Goal: Task Accomplishment & Management: Use online tool/utility

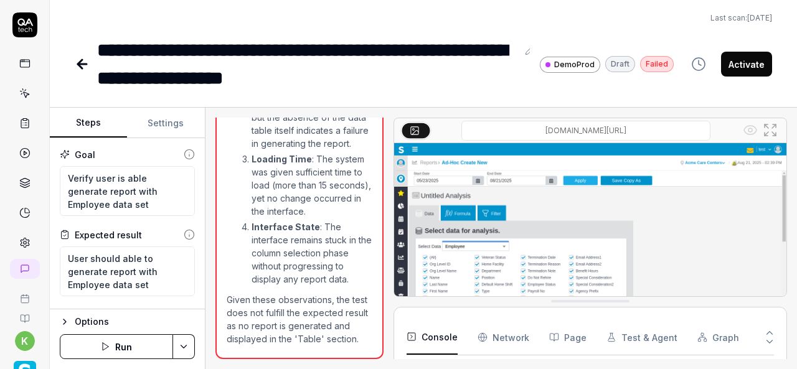
scroll to position [4304, 0]
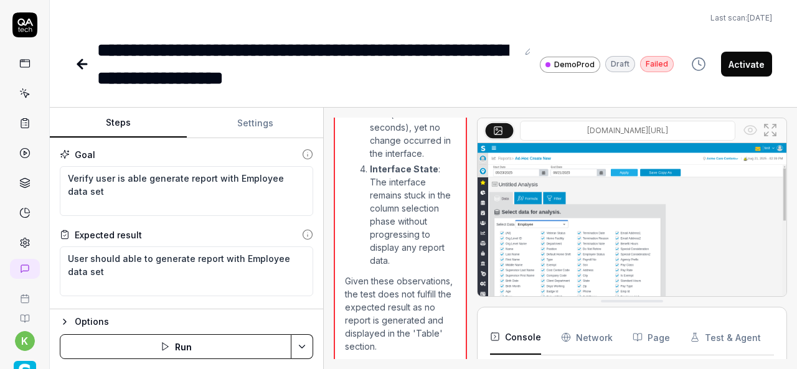
click at [326, 268] on div "Steps Settings Goal Verify user is able generate report with Employee data set …" at bounding box center [423, 238] width 747 height 261
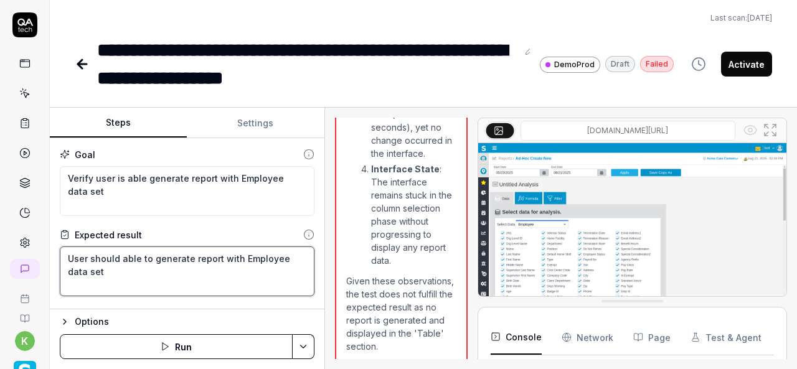
click at [120, 288] on textarea "User should able to generate report with Employee data set" at bounding box center [187, 271] width 255 height 50
click at [91, 288] on textarea "User should able to generate report with Employee data set" at bounding box center [187, 271] width 255 height 50
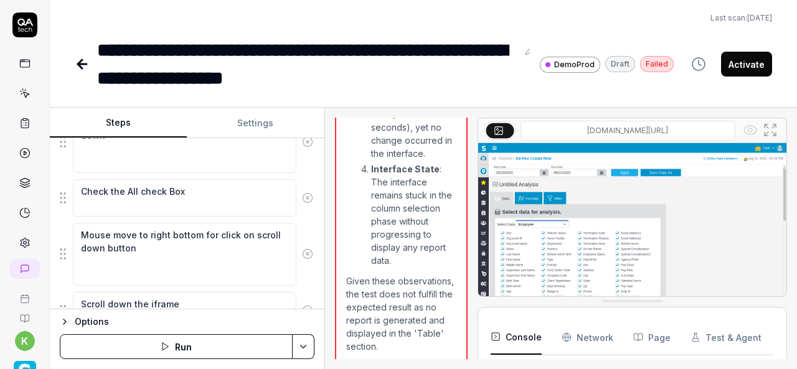
scroll to position [650, 0]
type textarea "*"
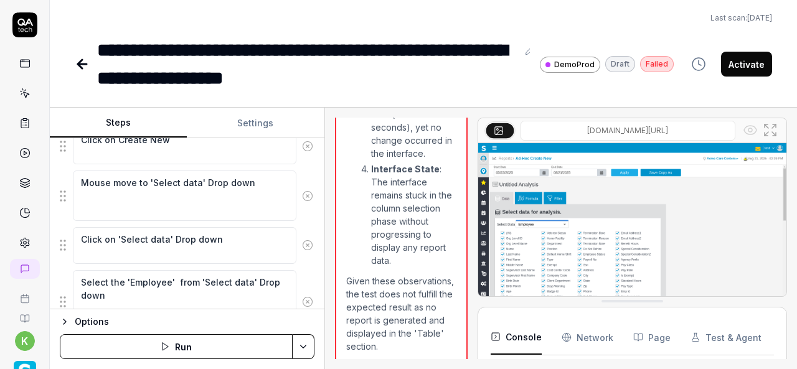
click at [198, 233] on fieldset "Mouse move to hamburger button Click on hamburger button Mouse move to Reports …" at bounding box center [187, 317] width 255 height 960
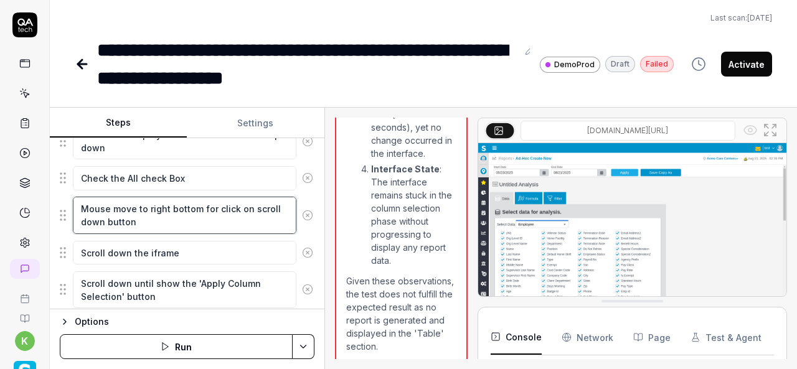
scroll to position [4323, 0]
click at [203, 199] on textarea "Mouse move to right bottom for click on scroll down button" at bounding box center [184, 215] width 223 height 37
click at [202, 199] on textarea "Mouse move to right bottom for click on scroll down button" at bounding box center [184, 215] width 223 height 37
click at [201, 199] on textarea "Mouse move to right bottom for click on scroll down button" at bounding box center [184, 215] width 223 height 37
click at [246, 206] on textarea "Mouse move to right bottom for click on scroll down button" at bounding box center [184, 215] width 223 height 37
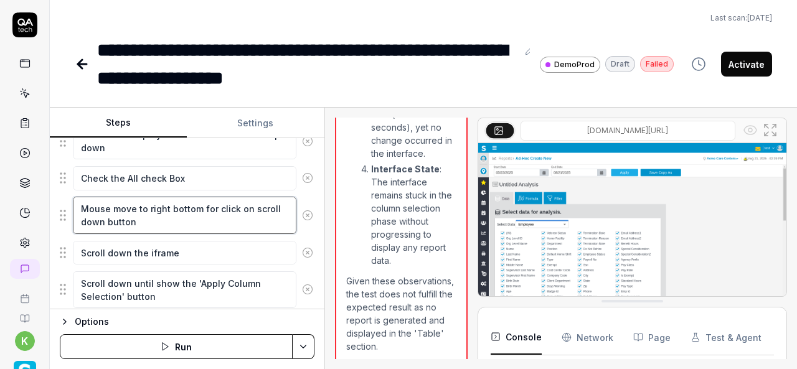
type textarea "Mouse move to right bottom scroll down button"
type textarea "*"
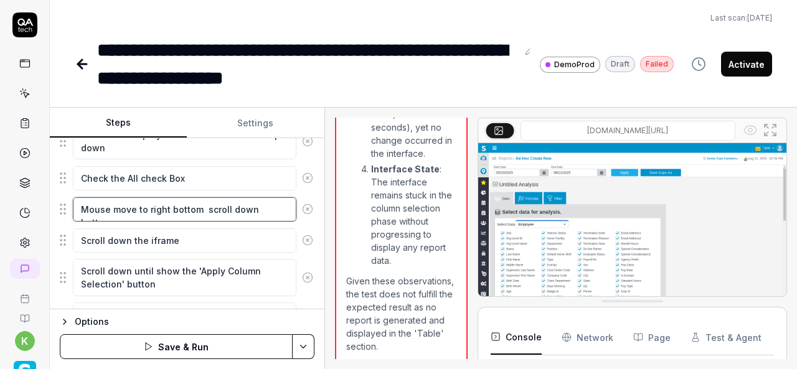
type textarea "Mouse move to right bottom o scroll down button"
type textarea "*"
type textarea "Mouse move to right bottom of scroll down button"
type textarea "*"
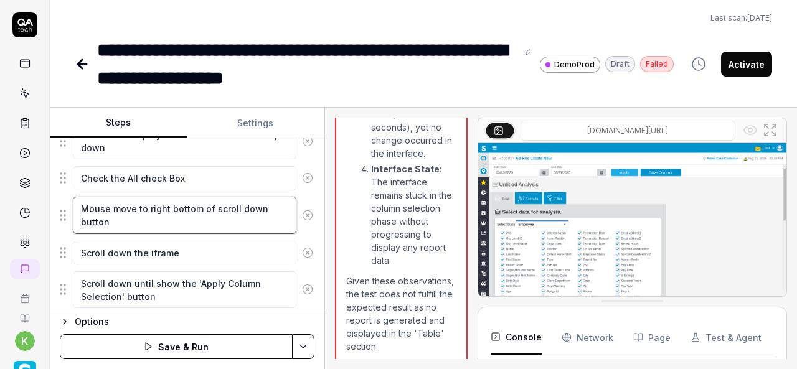
type textarea "Mouse move to right bottom of scroll down button"
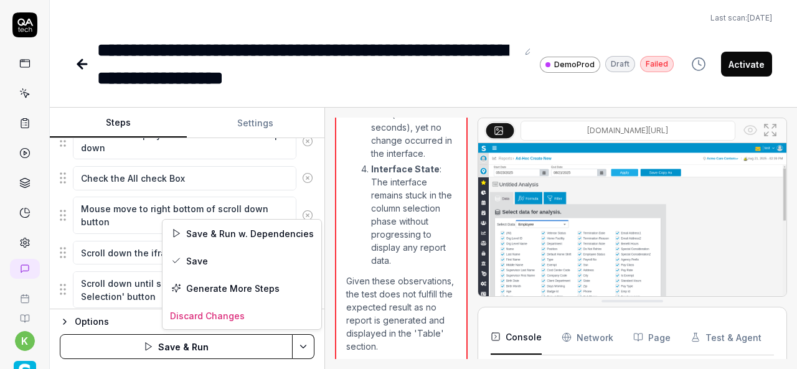
click at [306, 345] on html "**********" at bounding box center [398, 184] width 797 height 369
click at [223, 232] on div "Save & Run w. Dependencies" at bounding box center [241, 233] width 159 height 27
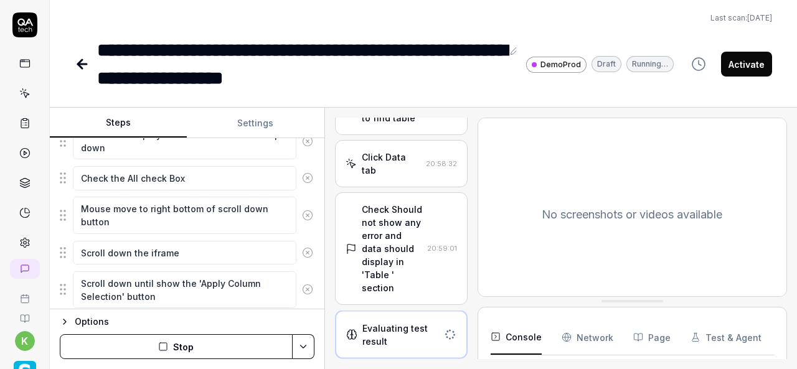
scroll to position [1722, 0]
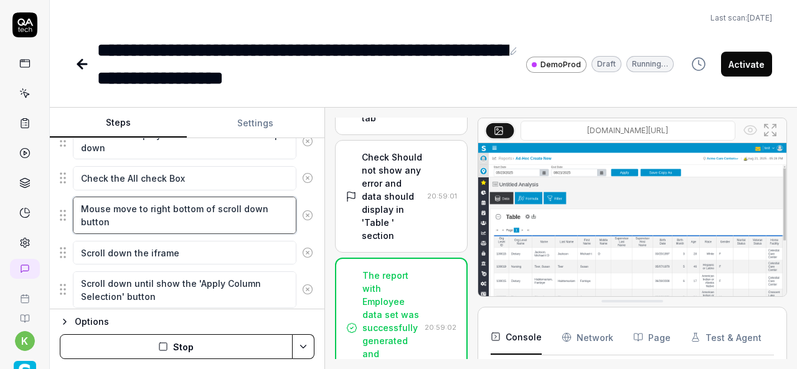
click at [220, 222] on textarea "Mouse move to right bottom of scroll down button" at bounding box center [184, 215] width 223 height 37
click at [248, 201] on textarea "Mouse move to right bottom of scroll down button" at bounding box center [184, 215] width 223 height 37
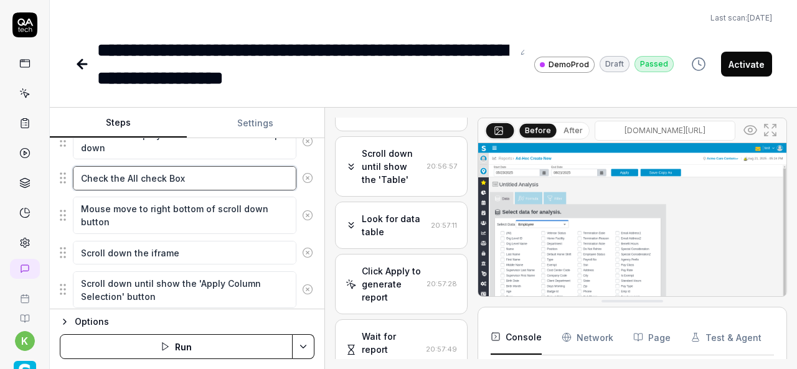
click at [215, 177] on textarea "Check the All check Box" at bounding box center [184, 178] width 223 height 24
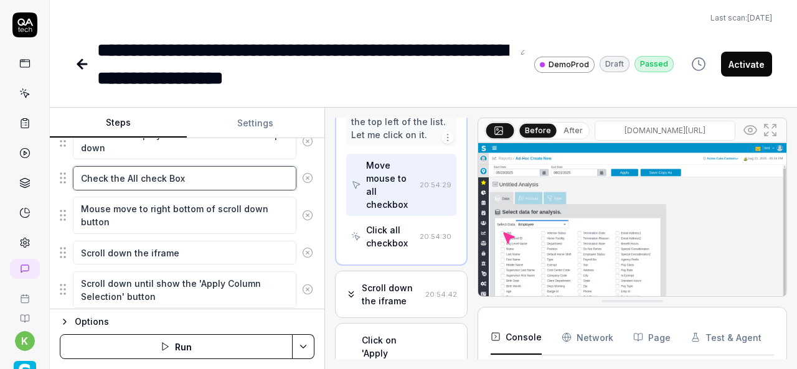
scroll to position [1069, 0]
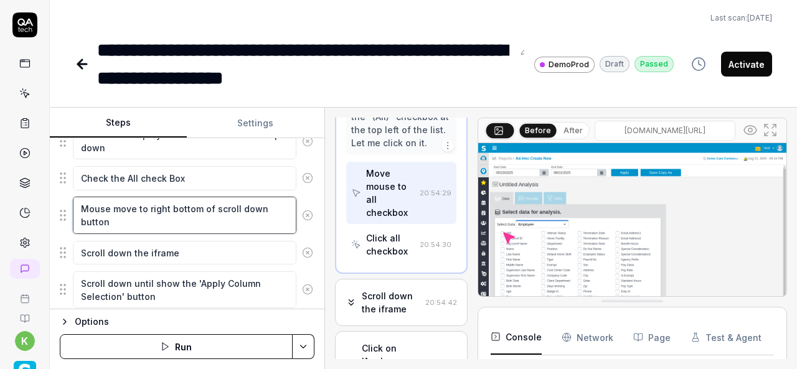
click at [174, 209] on textarea "Mouse move to right bottom of scroll down button" at bounding box center [184, 215] width 223 height 37
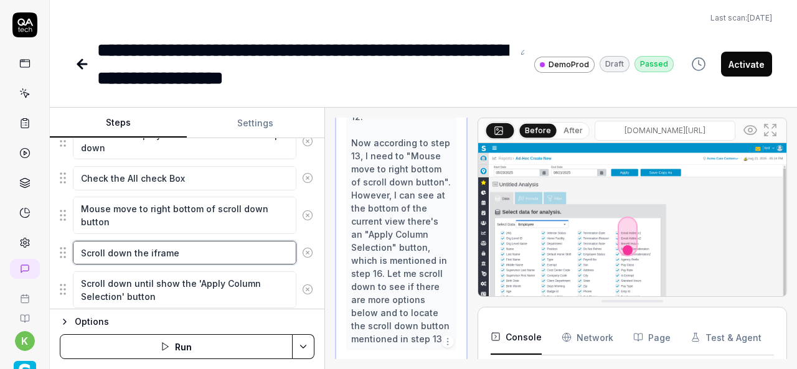
click at [159, 247] on textarea "Scroll down the iframe" at bounding box center [184, 253] width 223 height 24
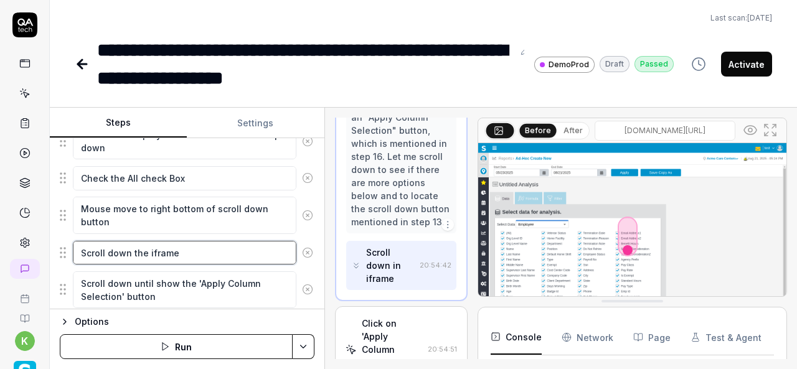
scroll to position [1188, 0]
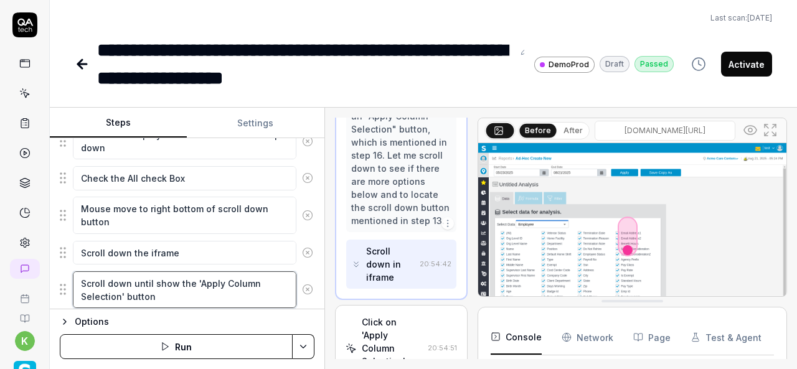
click at [152, 283] on textarea "Scroll down until show the 'Apply Column Selection' button" at bounding box center [184, 289] width 223 height 37
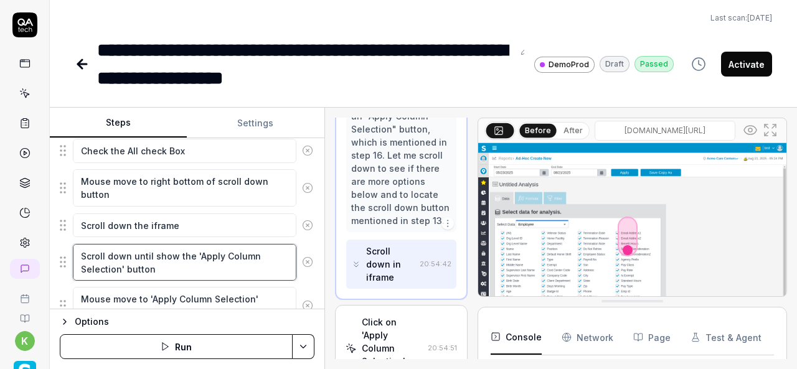
scroll to position [558, 0]
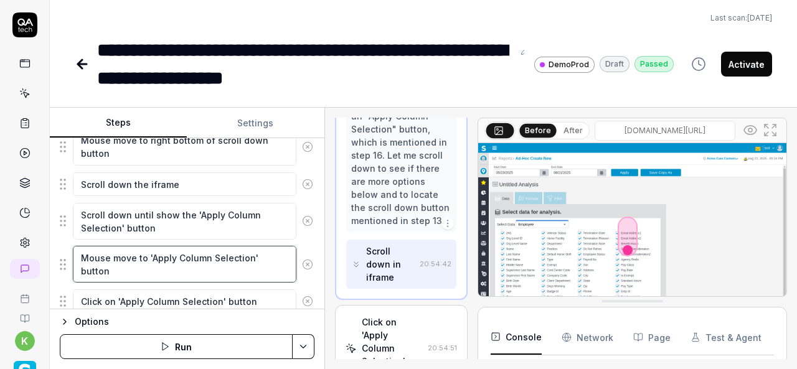
click at [161, 261] on textarea "Mouse move to 'Apply Column Selection' button" at bounding box center [184, 264] width 223 height 37
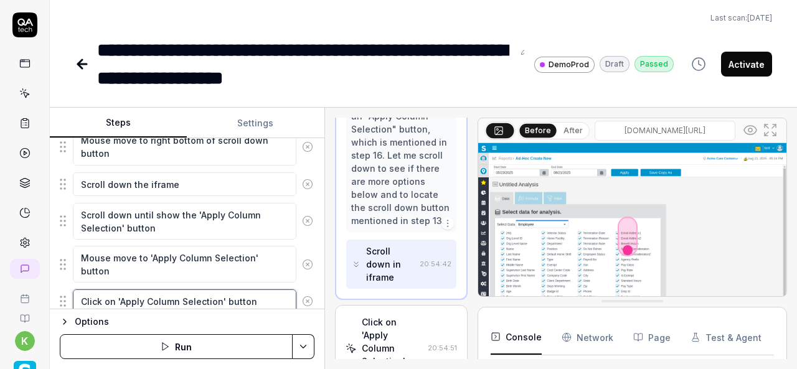
click at [168, 289] on textarea "Click on 'Apply Column Selection' button" at bounding box center [184, 301] width 223 height 24
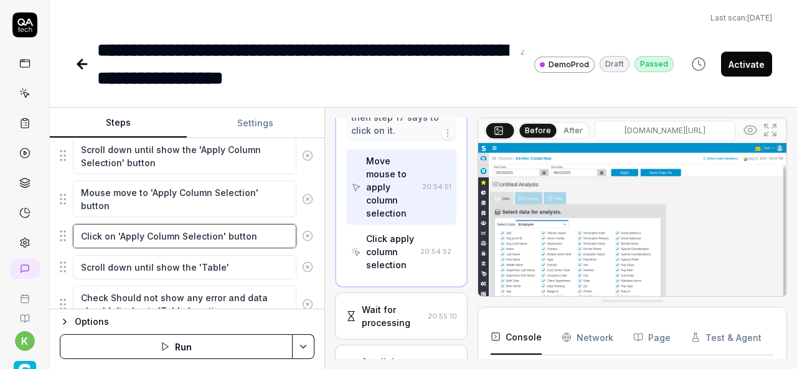
scroll to position [624, 0]
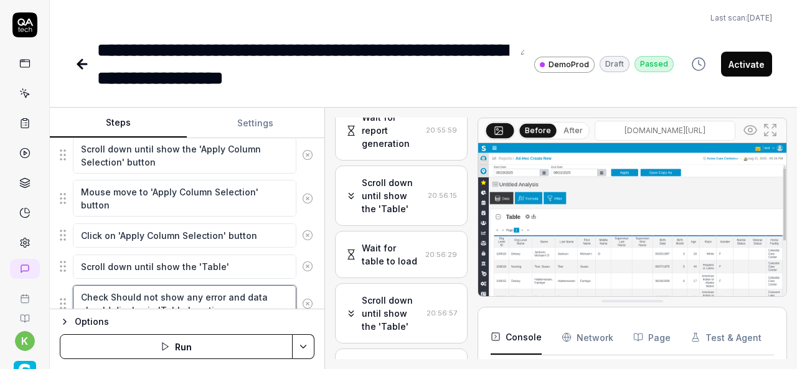
click at [178, 295] on textarea "Check Should not show any error and data should display in 'Table ' section" at bounding box center [184, 303] width 223 height 37
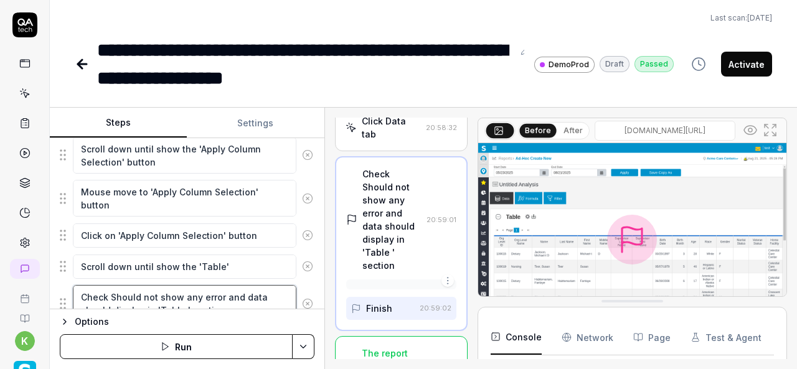
scroll to position [1718, 0]
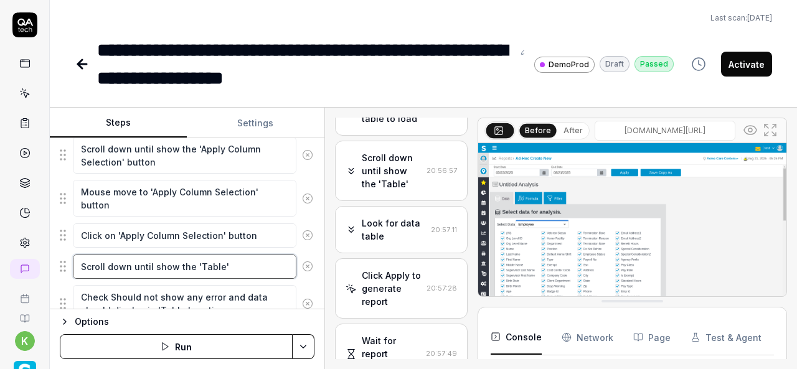
click at [178, 263] on textarea "Scroll down until show the 'Table'" at bounding box center [184, 267] width 223 height 24
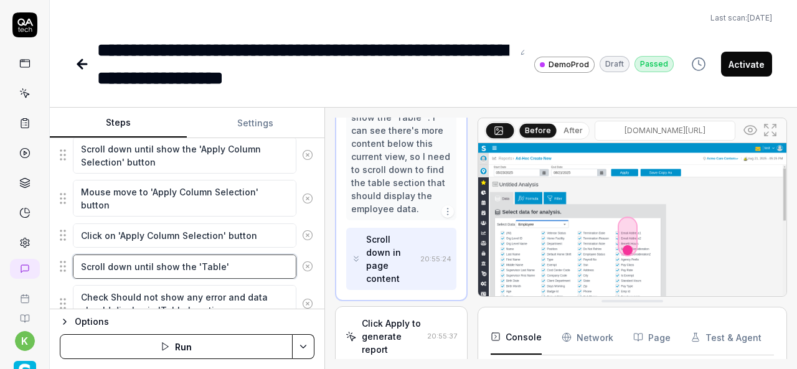
scroll to position [33, 0]
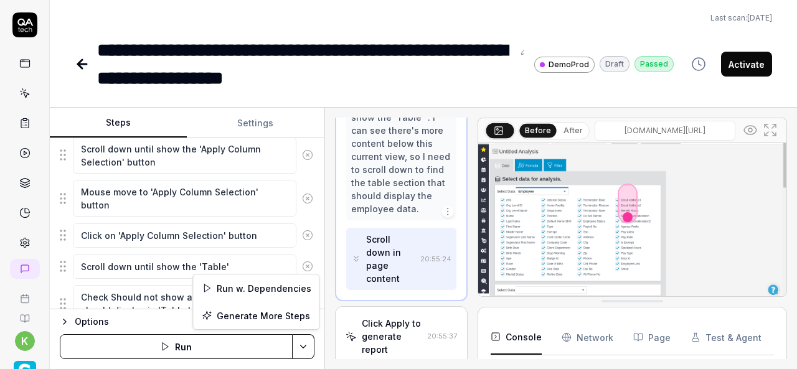
click at [310, 342] on html "**********" at bounding box center [398, 184] width 797 height 369
click at [267, 288] on div "Run w. Dependencies" at bounding box center [256, 287] width 126 height 27
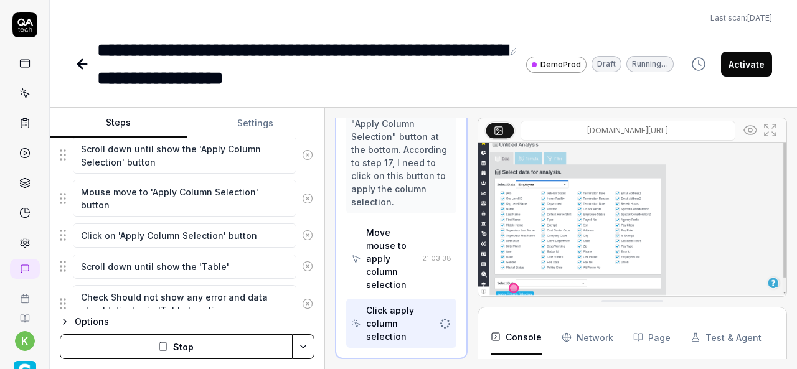
scroll to position [35, 0]
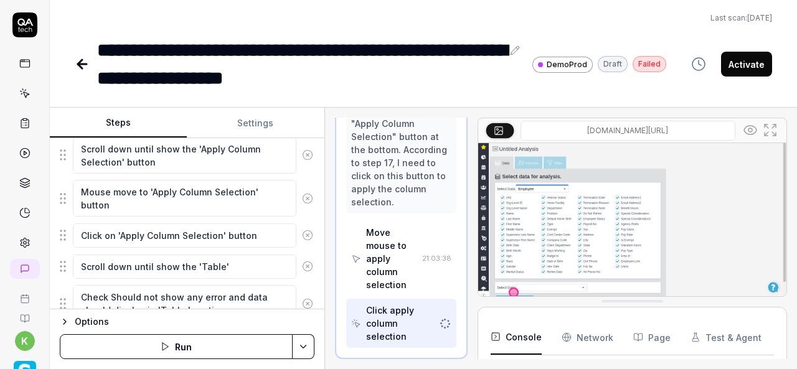
type textarea "*"
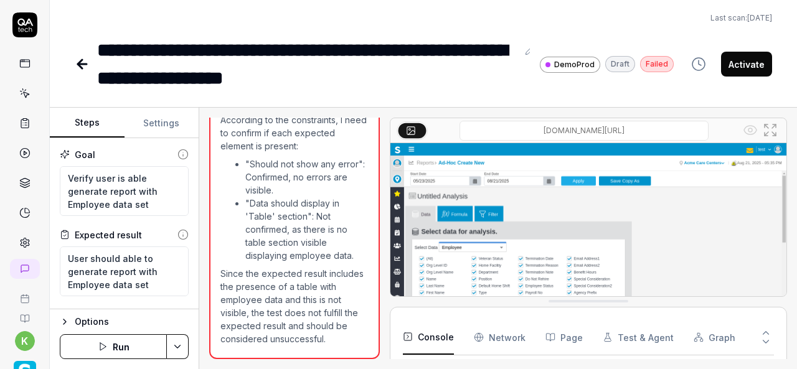
scroll to position [1651, 0]
click at [290, 267] on p "Since the expected result includes the presence of a table with employee data a…" at bounding box center [294, 306] width 148 height 78
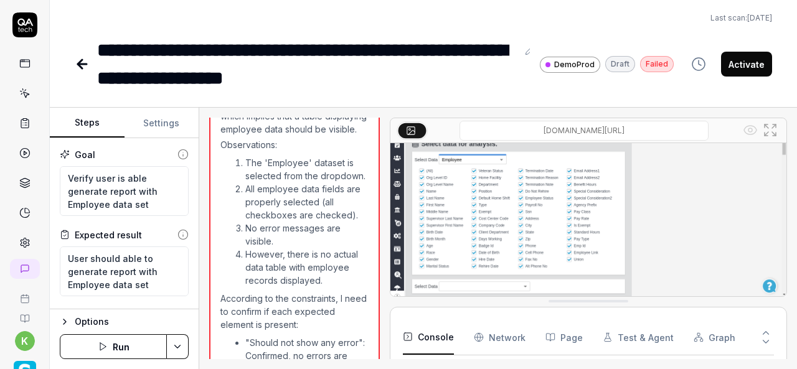
scroll to position [1433, 0]
click at [288, 284] on li "However, there is no actual data table with employee records displayed." at bounding box center [306, 265] width 123 height 39
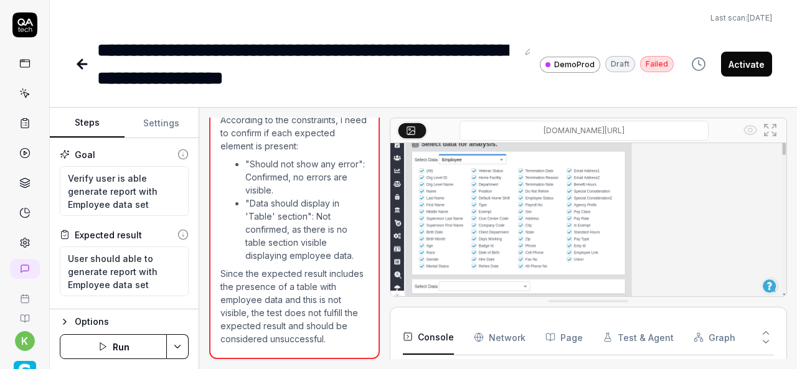
scroll to position [1651, 0]
drag, startPoint x: 456, startPoint y: 250, endPoint x: 768, endPoint y: 135, distance: 332.8
click at [768, 135] on icon at bounding box center [769, 130] width 15 height 15
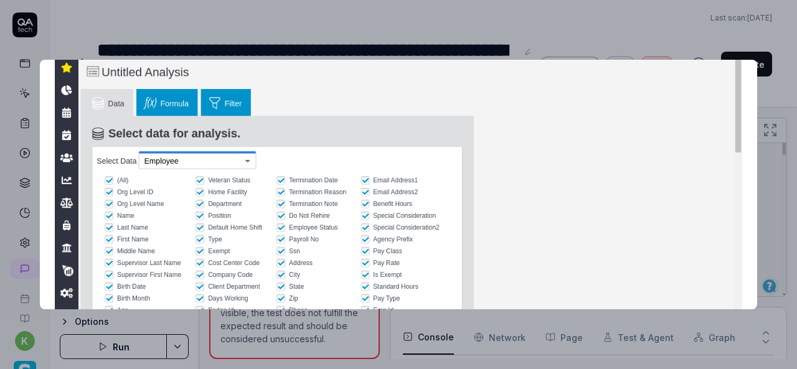
click at [616, 222] on div at bounding box center [398, 185] width 717 height 250
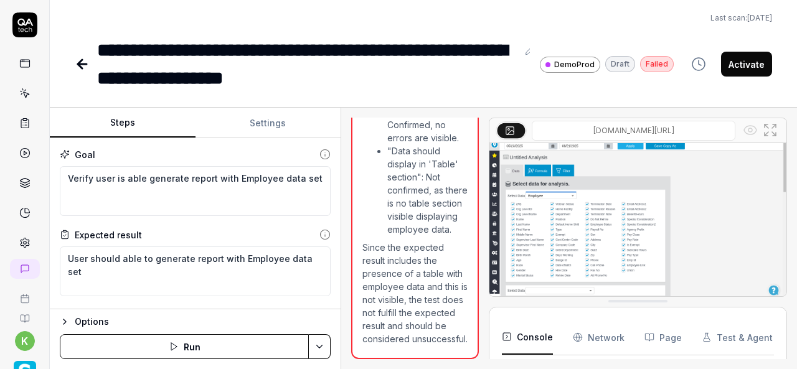
scroll to position [2409, 0]
click at [341, 264] on div "Steps Settings Goal Verify user is able generate report with Employee data set …" at bounding box center [423, 238] width 747 height 261
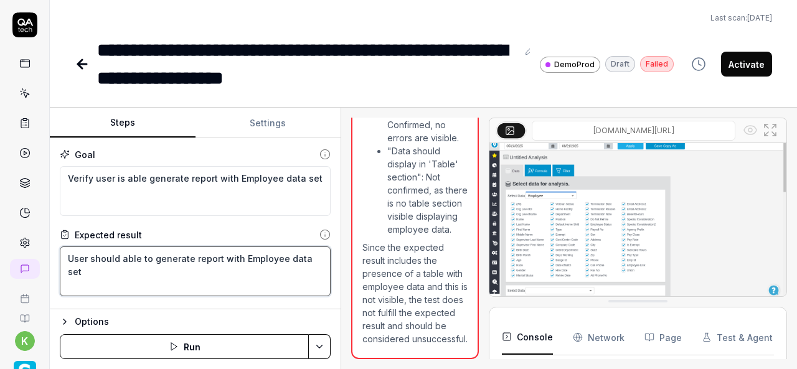
click at [108, 284] on textarea "User should able to generate report with Employee data set" at bounding box center [195, 271] width 271 height 50
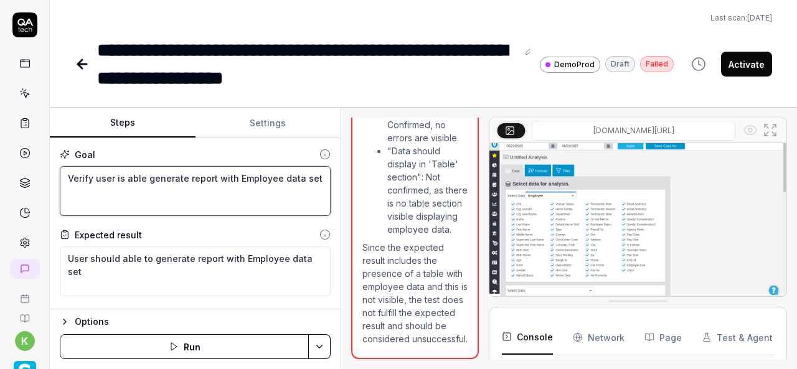
click at [93, 202] on textarea "Verify user is able generate report with Employee data set" at bounding box center [195, 191] width 271 height 50
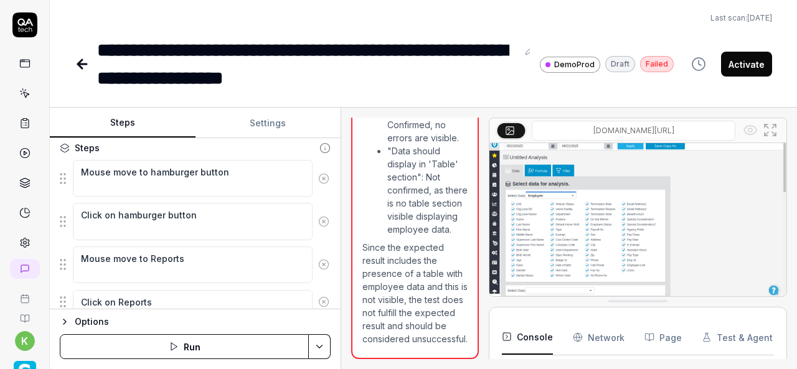
scroll to position [170, 0]
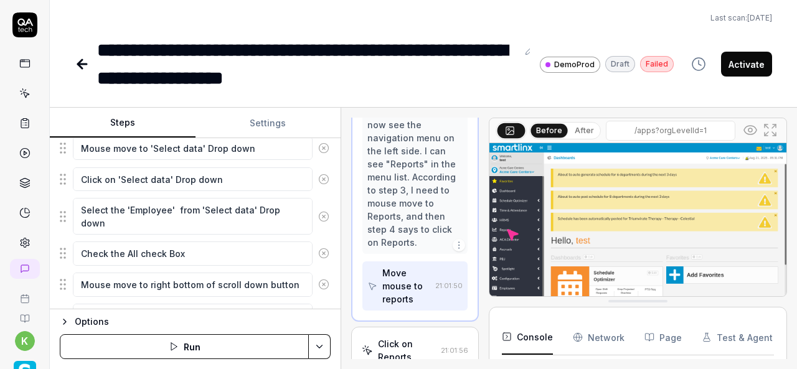
scroll to position [416, 0]
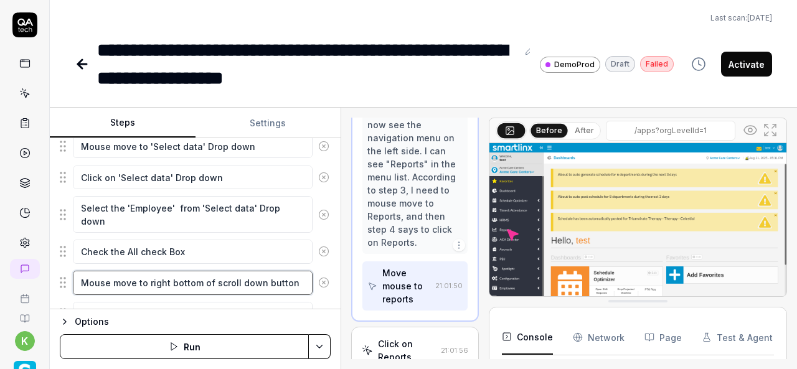
click at [166, 275] on textarea "Mouse move to right bottom of scroll down button" at bounding box center [193, 283] width 240 height 24
type textarea "*"
type textarea "Mouse move to right bottom of scroll down button"
type textarea "*"
type textarea "Mouse move to right s bottom of scroll down button"
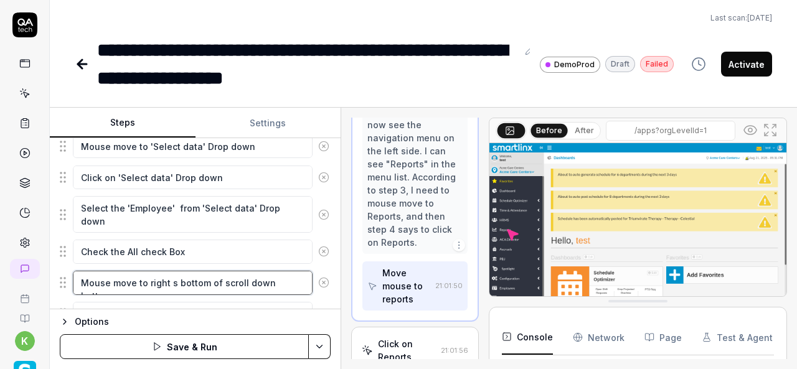
type textarea "*"
type textarea "Mouse move to right si bottom of scroll down button"
type textarea "*"
type textarea "Mouse move to right sid bottom of scroll down button"
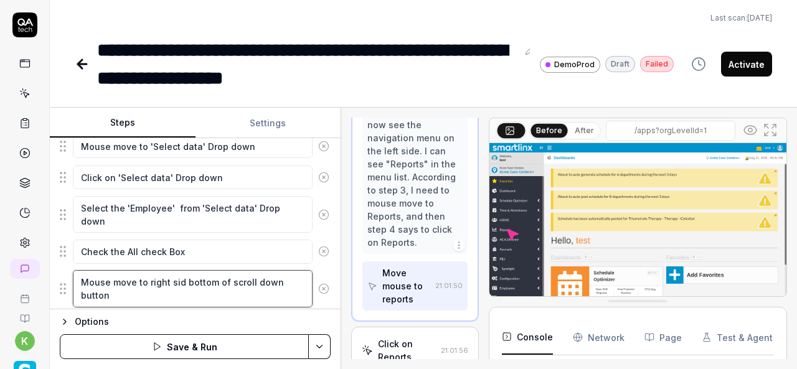
type textarea "*"
type textarea "Mouse move to right side bottom of scroll down button"
type textarea "*"
type textarea "Mouse move to right side bottom of scroll down button"
type textarea "*"
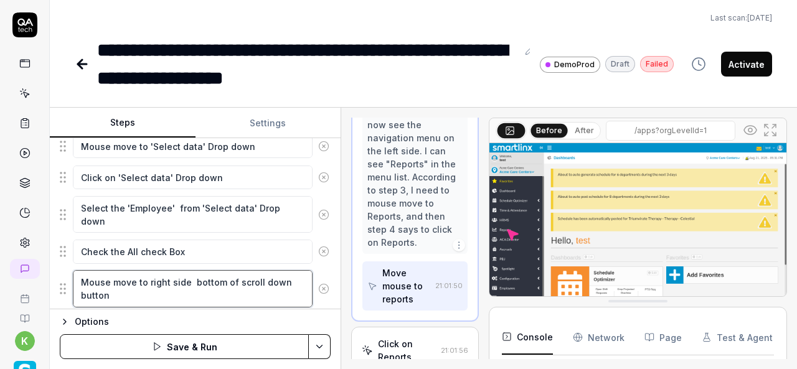
type textarea "Mouse move to right side bottom of scroll down button"
click at [220, 274] on textarea "Mouse move to right side bottom of scroll down button" at bounding box center [193, 288] width 240 height 37
click at [271, 294] on textarea "Mouse move to right side bottom of scroll down button" at bounding box center [193, 288] width 240 height 37
type textarea "*"
type textarea "Mouse move to right side bottom"
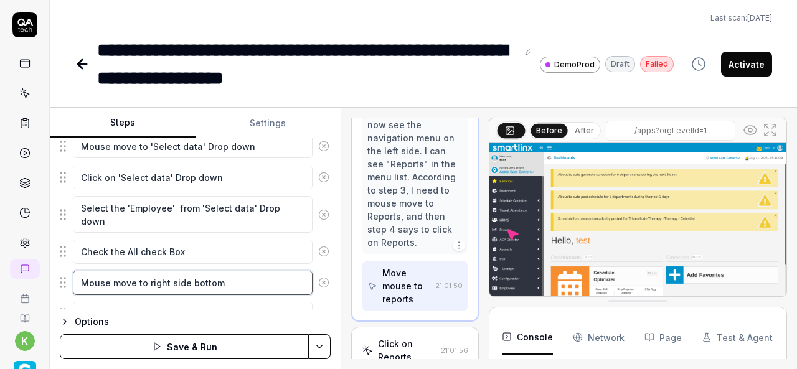
type textarea "*"
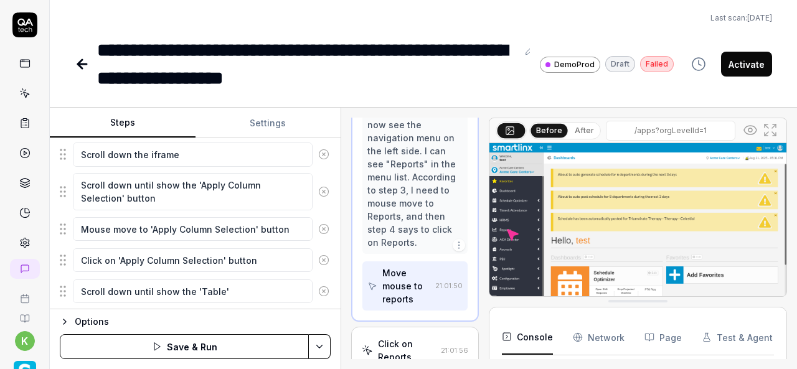
scroll to position [572, 0]
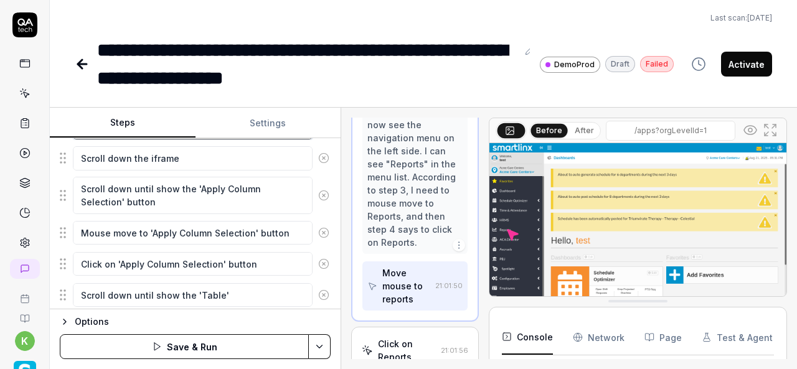
type textarea "Mouse move to right side bottom"
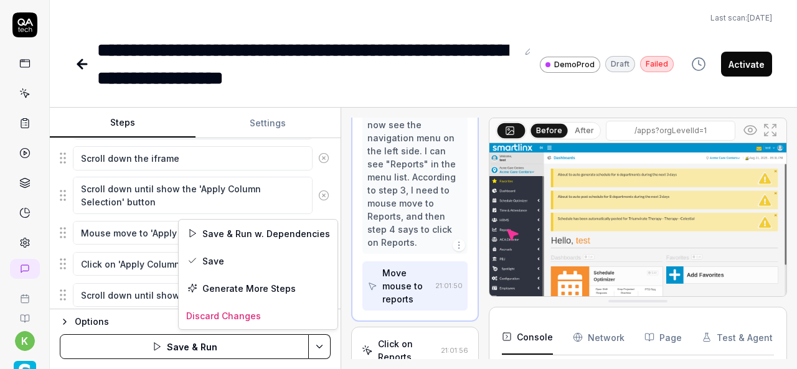
click at [322, 349] on html "**********" at bounding box center [398, 184] width 797 height 369
click at [238, 233] on div "Save & Run w. Dependencies" at bounding box center [258, 233] width 159 height 27
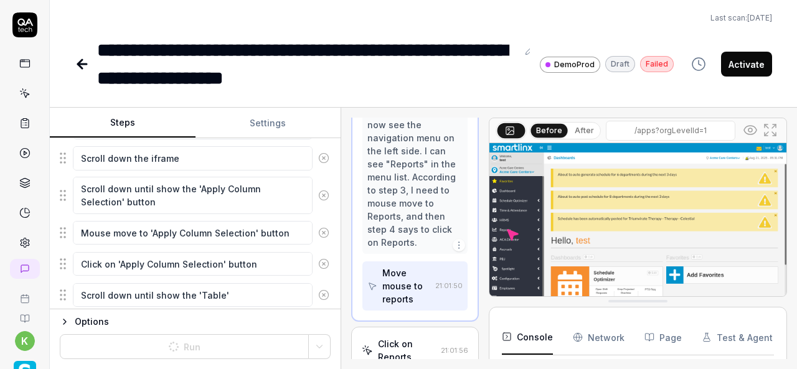
type textarea "*"
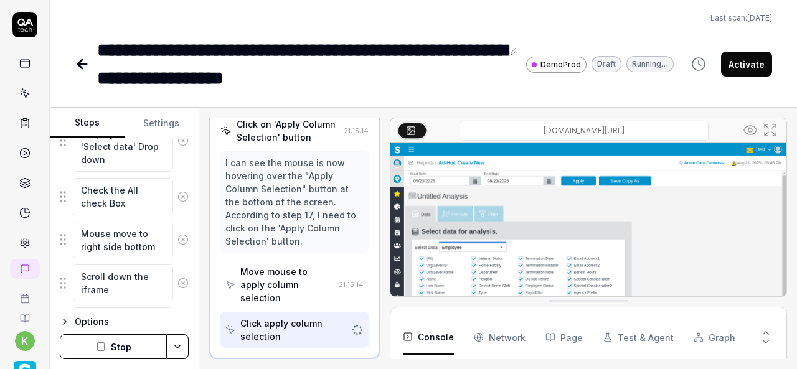
scroll to position [652, 0]
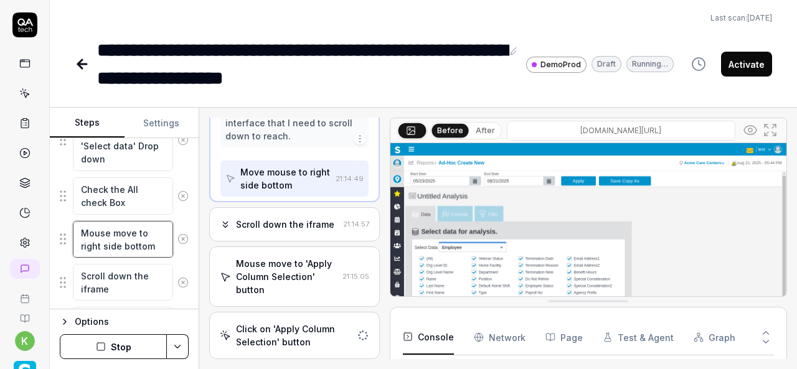
click at [121, 237] on textarea "Mouse move to right side bottom" at bounding box center [123, 239] width 100 height 37
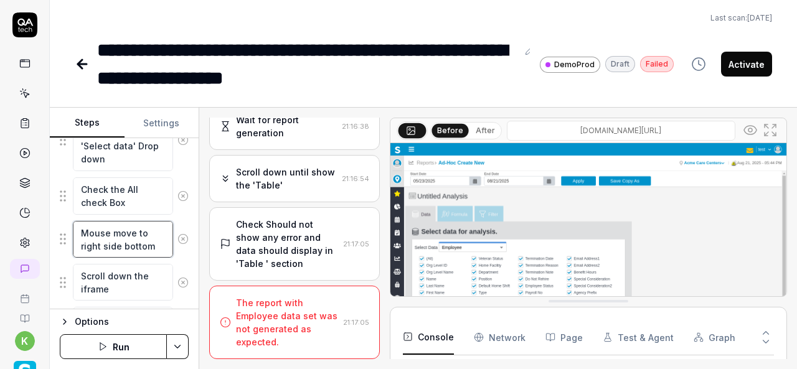
scroll to position [4252, 0]
click at [296, 318] on div "The report with Employee data set was not generated as expected." at bounding box center [287, 322] width 102 height 52
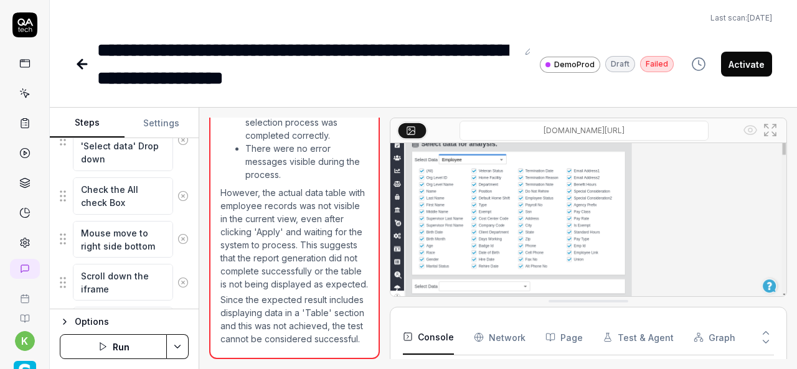
scroll to position [0, 0]
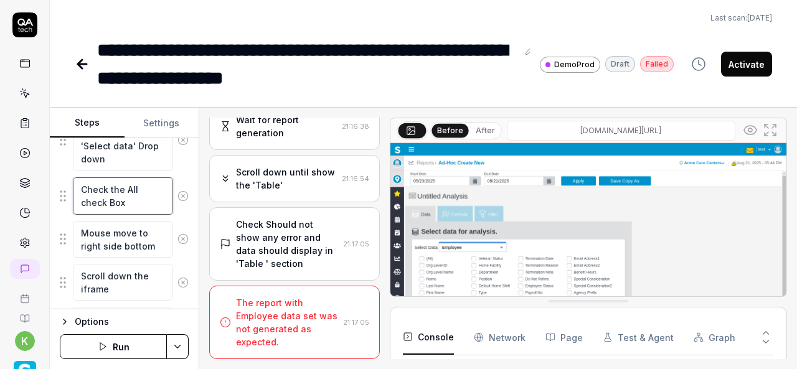
click at [120, 195] on textarea "Check the All check Box" at bounding box center [123, 195] width 100 height 37
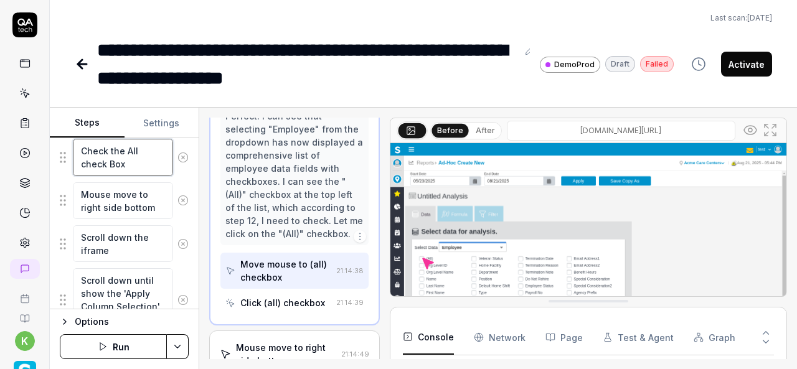
scroll to position [696, 0]
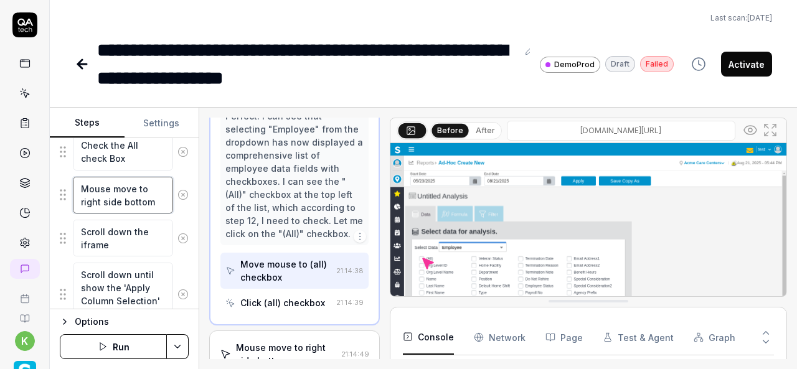
click at [120, 195] on textarea "Mouse move to right side bottom" at bounding box center [123, 195] width 100 height 37
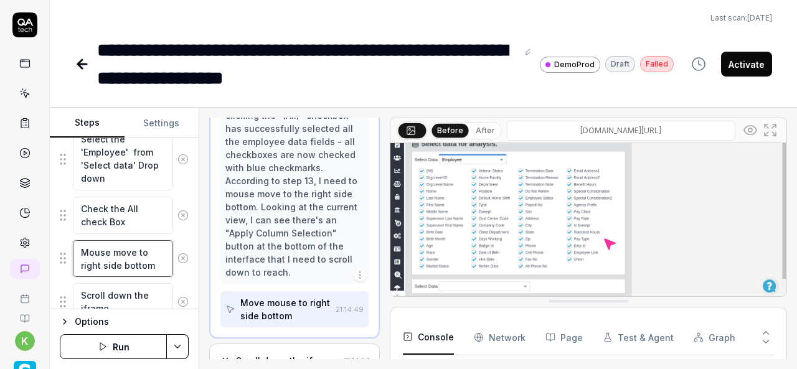
scroll to position [633, 0]
click at [264, 322] on div "Move mouse to right side bottom" at bounding box center [285, 309] width 90 height 26
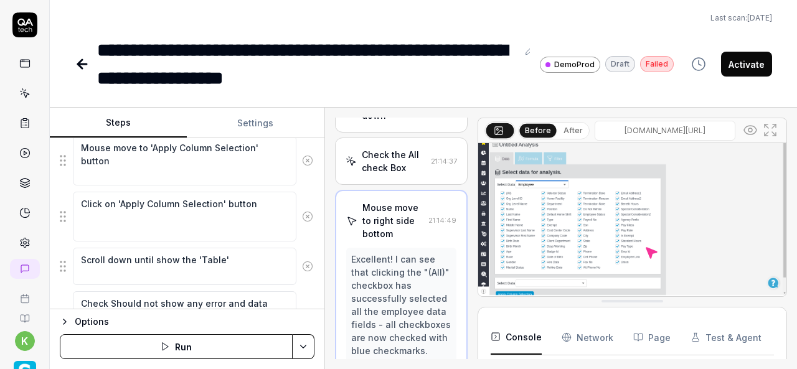
scroll to position [4283, 0]
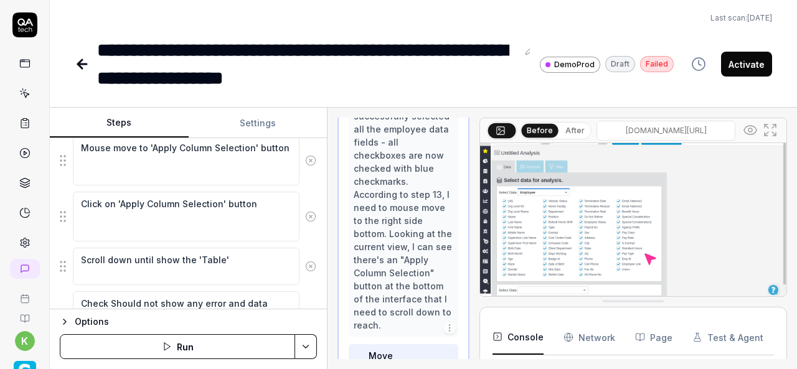
click at [329, 251] on div "Steps Settings Goal Verify user is able generate report with Employee data set …" at bounding box center [423, 238] width 747 height 261
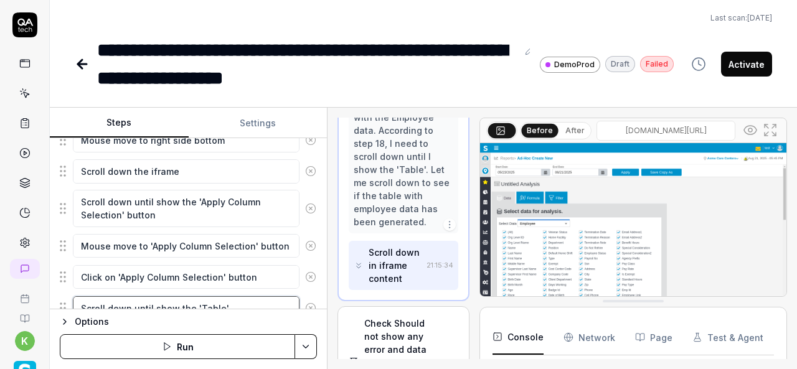
scroll to position [559, 0]
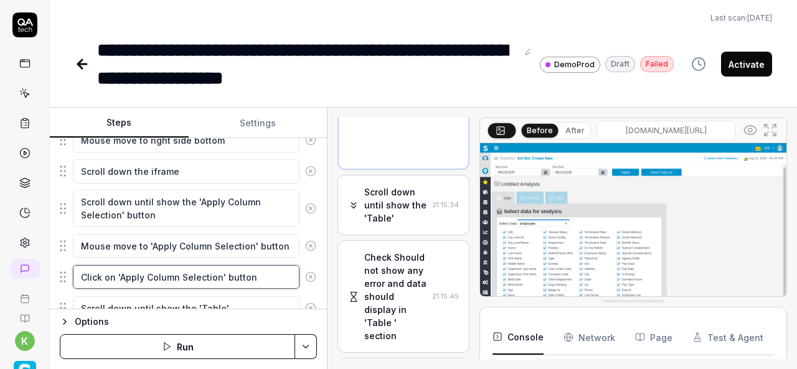
click at [263, 268] on textarea "Click on 'Apply Column Selection' button" at bounding box center [186, 277] width 227 height 24
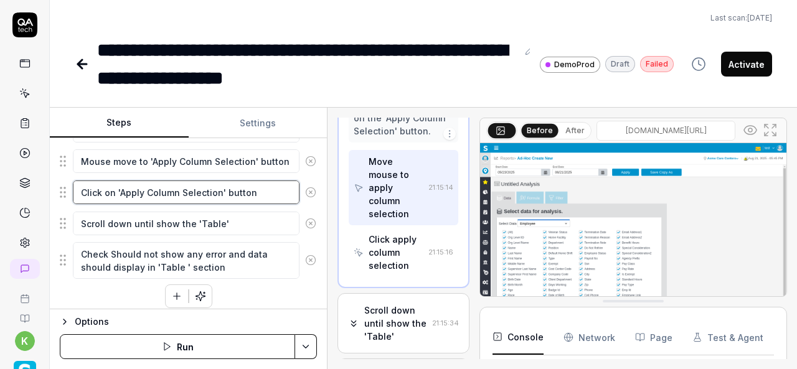
scroll to position [644, 0]
click at [173, 296] on icon "button" at bounding box center [176, 296] width 7 height 0
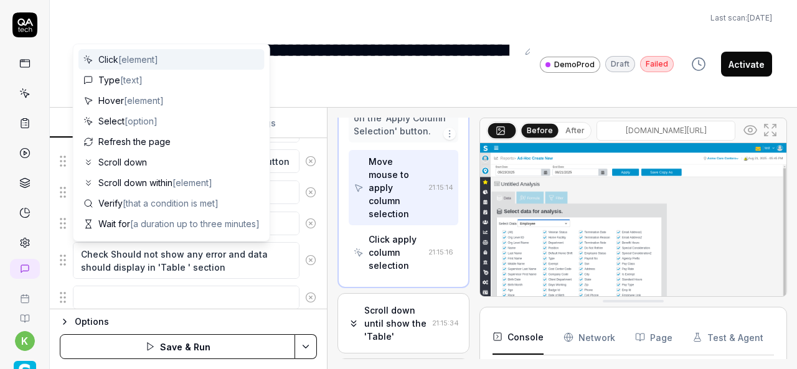
scroll to position [675, 0]
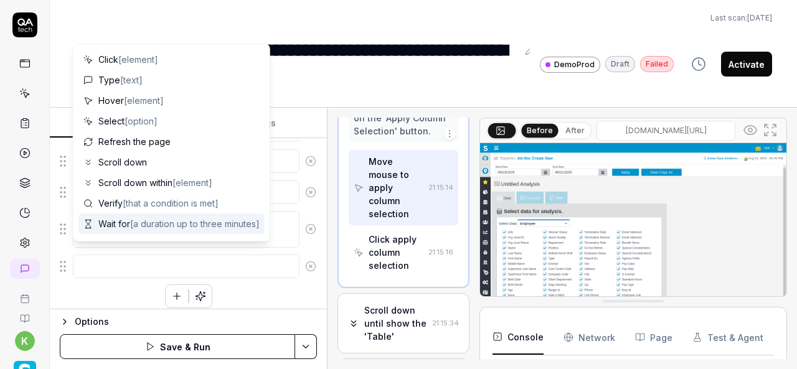
click at [138, 223] on span "[a duration up to three minutes]" at bounding box center [194, 223] width 129 height 11
type textarea "*"
type textarea "Wait for"
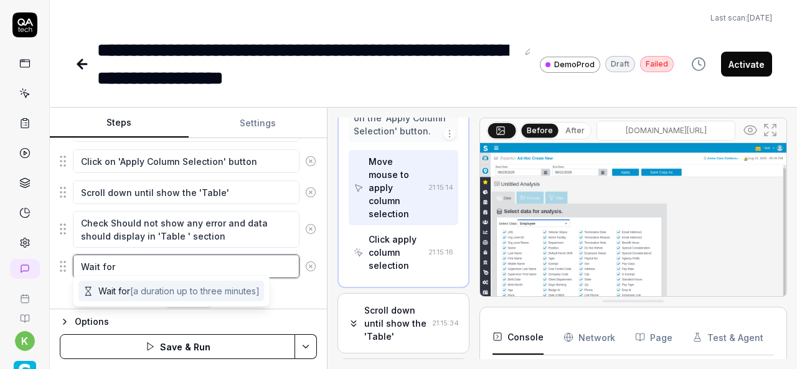
type textarea "*"
type textarea "Wait for u"
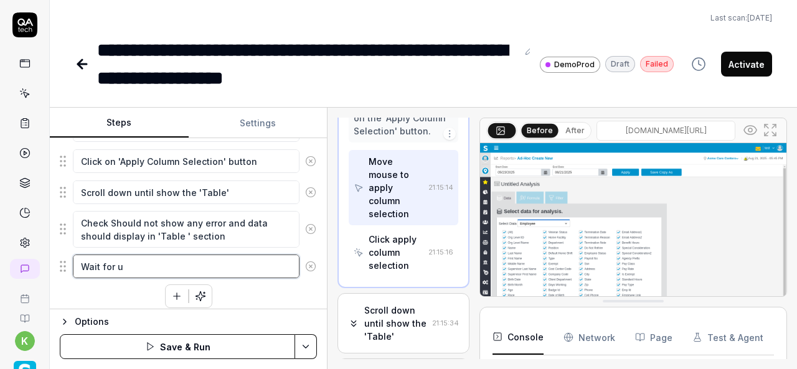
type textarea "*"
type textarea "Wait for un"
type textarea "*"
type textarea "Wait for uni"
type textarea "*"
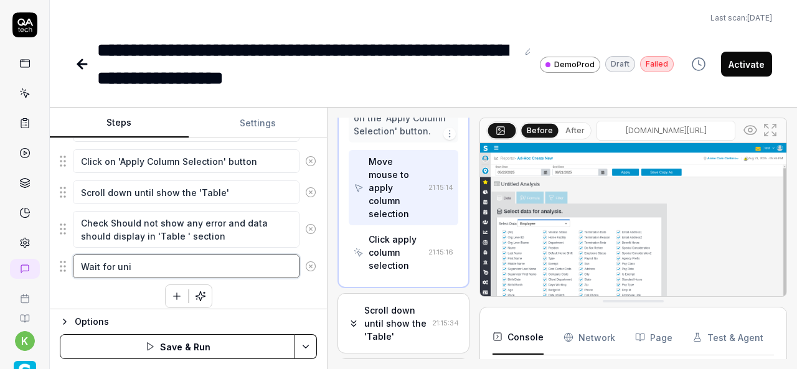
type textarea "Wait for unit"
type textarea "*"
type textarea "Wait for unitl"
type textarea "*"
type textarea "Wait for unitll"
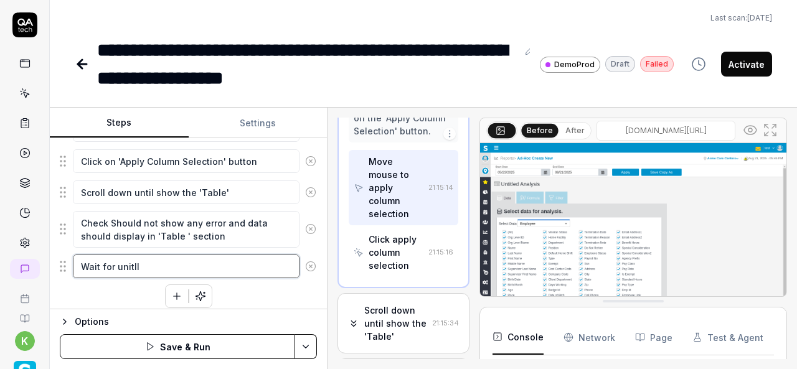
type textarea "*"
type textarea "Wait for unitll"
click at [167, 260] on textarea "Wait for unitll" at bounding box center [186, 267] width 227 height 24
type textarea "*"
type textarea "Wait for unitll"
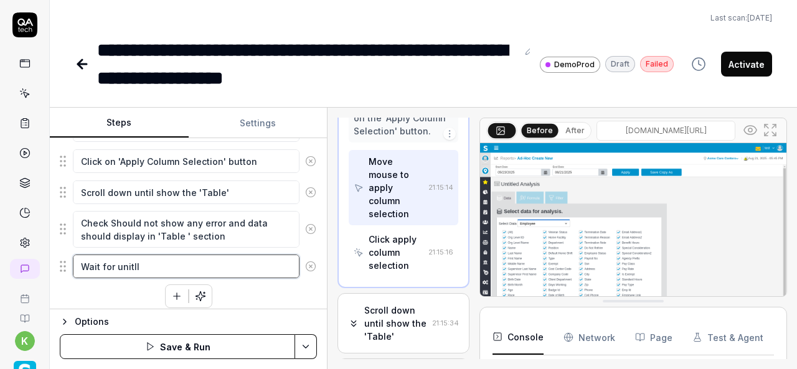
type textarea "*"
type textarea "Wait for unitl"
type textarea "*"
type textarea "Wait for unit"
type textarea "*"
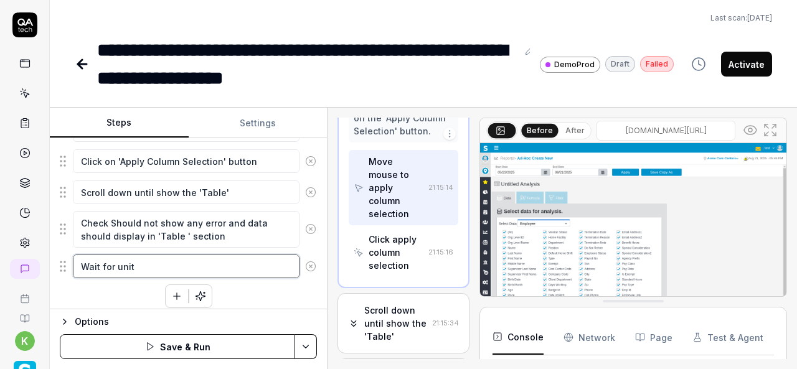
type textarea "Wait for uni"
type textarea "*"
type textarea "Wait for un"
type textarea "*"
type textarea "Wait for u"
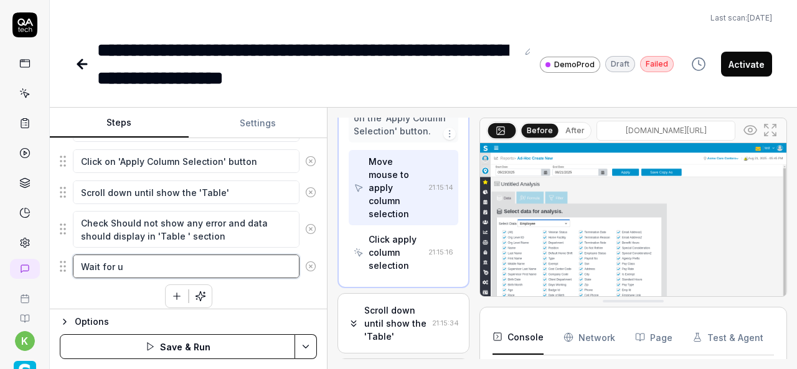
type textarea "*"
type textarea "Wait for"
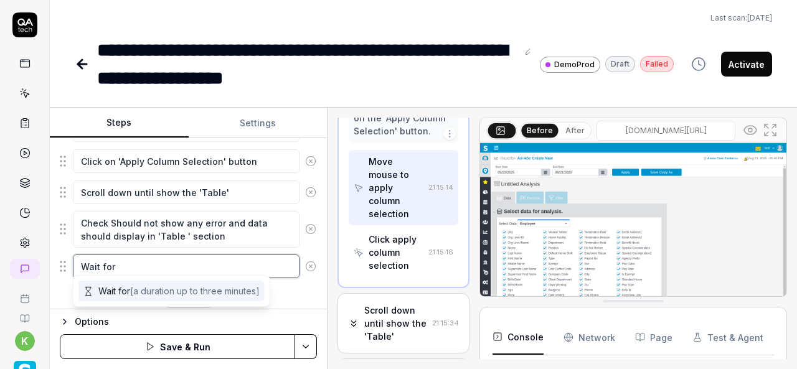
type textarea "*"
type textarea "Wait for u"
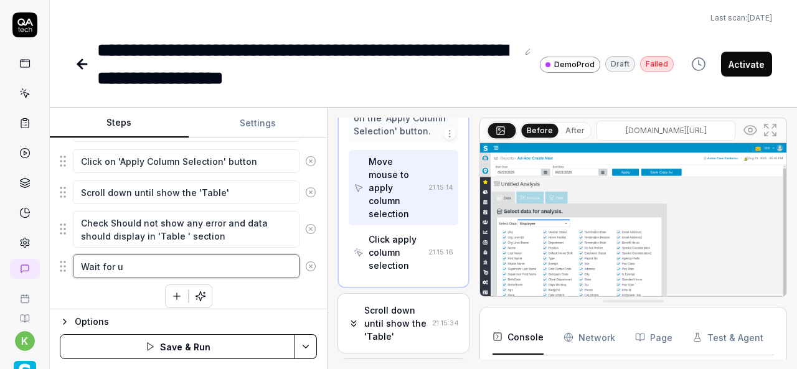
type textarea "*"
type textarea "Wait for un"
type textarea "*"
type textarea "Wait for unt"
type textarea "*"
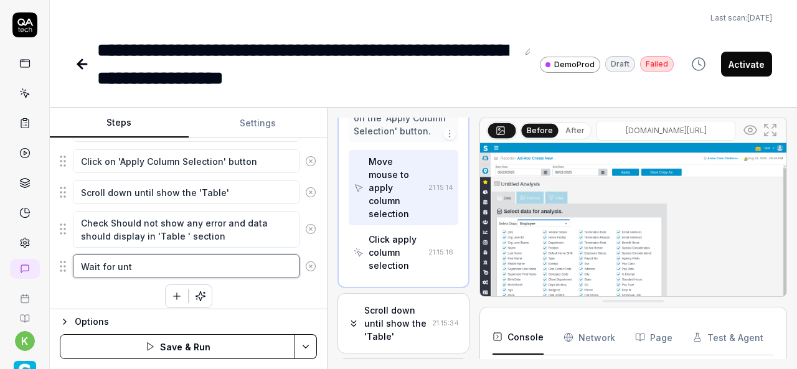
type textarea "Wait for unti"
type textarea "*"
type textarea "Wait for until"
type textarea "*"
type textarea "Wait for until"
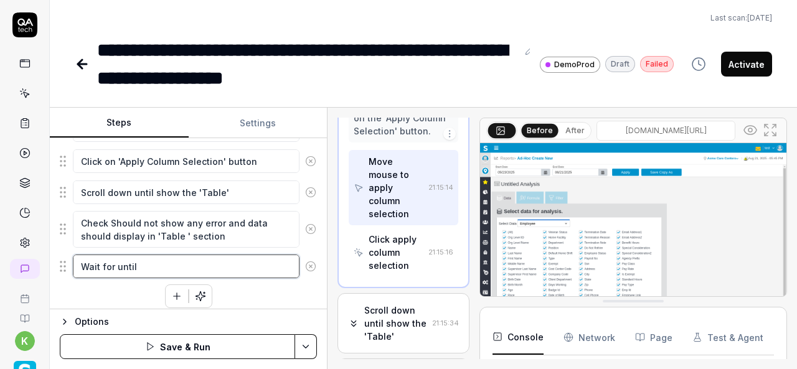
type textarea "*"
type textarea "Wait for until l"
type textarea "*"
type textarea "Wait for until lo"
type textarea "*"
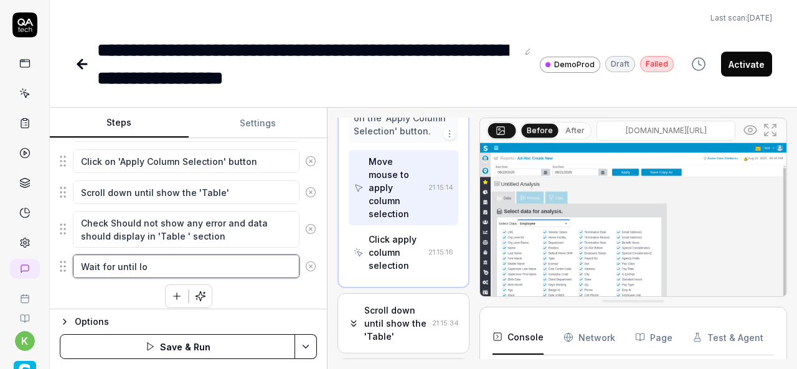
type textarea "Wait for until loa"
type textarea "*"
type textarea "Wait for until load"
type textarea "*"
type textarea "Wait for until loadi"
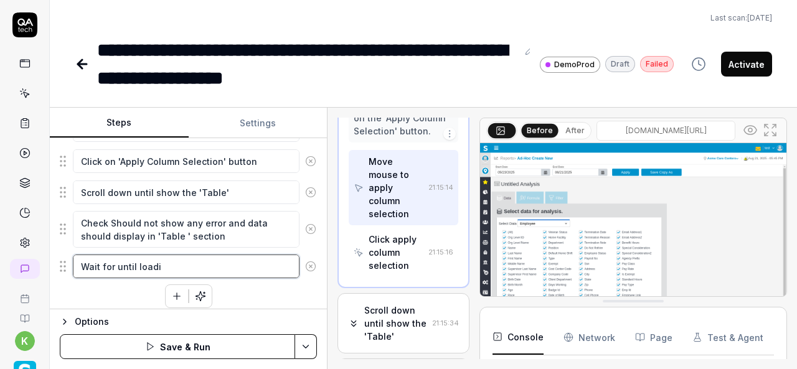
type textarea "*"
type textarea "Wait for until loadin"
type textarea "*"
type textarea "Wait for until loading"
type textarea "*"
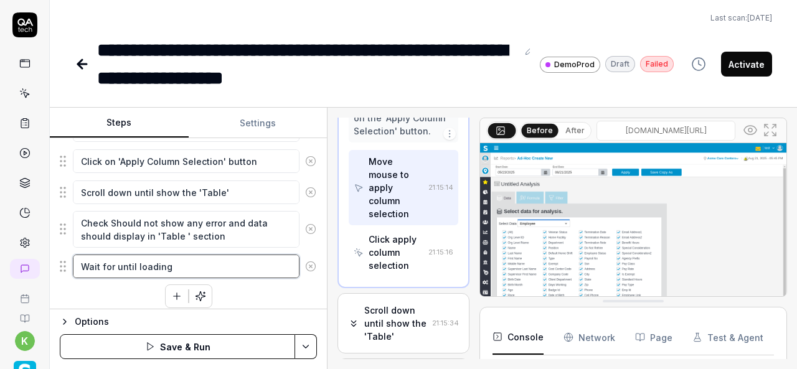
type textarea "Wait for until loading"
type textarea "*"
type textarea "Wait for until loading s"
type textarea "*"
type textarea "Wait for until loading sy"
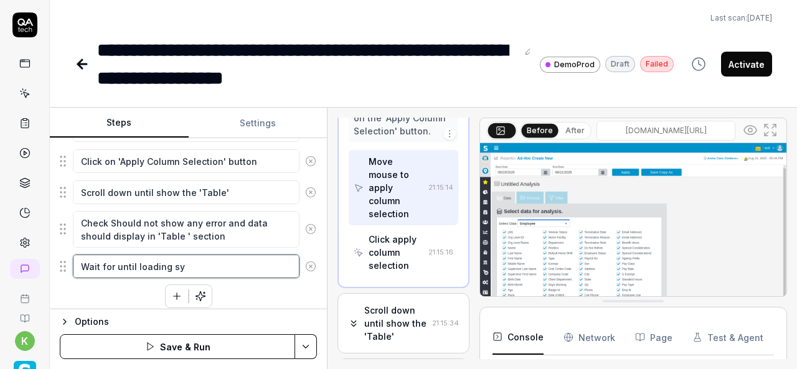
type textarea "*"
type textarea "Wait for until loading sym"
type textarea "*"
type textarea "Wait for until loading symb"
type textarea "*"
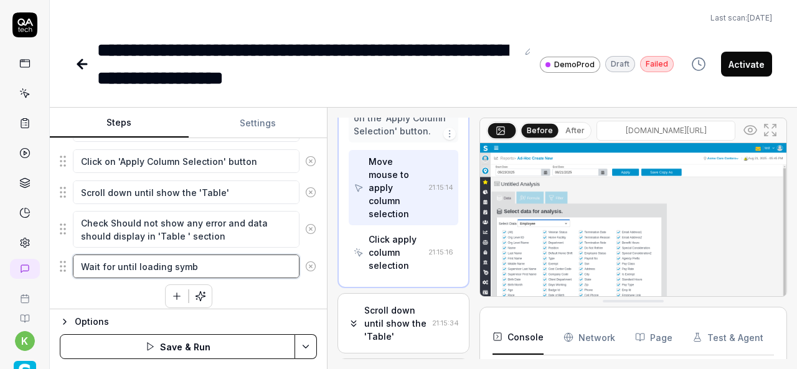
type textarea "Wait for until loading symbo"
type textarea "*"
type textarea "Wait for until loading symbol"
type textarea "*"
type textarea "Wait for until loading symbol"
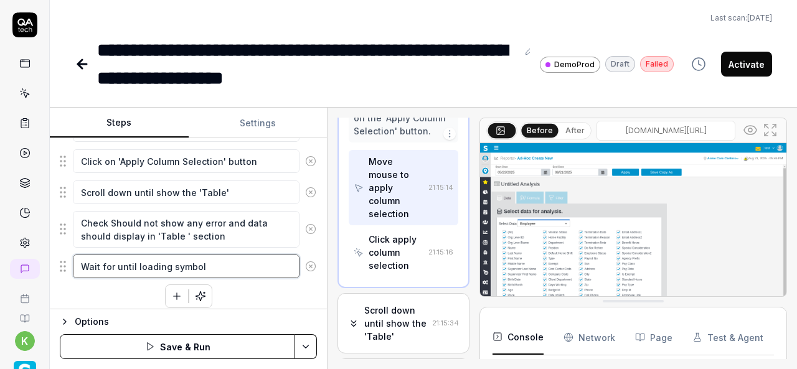
type textarea "*"
type textarea "Wait for until loading symbol r"
type textarea "*"
type textarea "Wait for until loading symbol re"
type textarea "*"
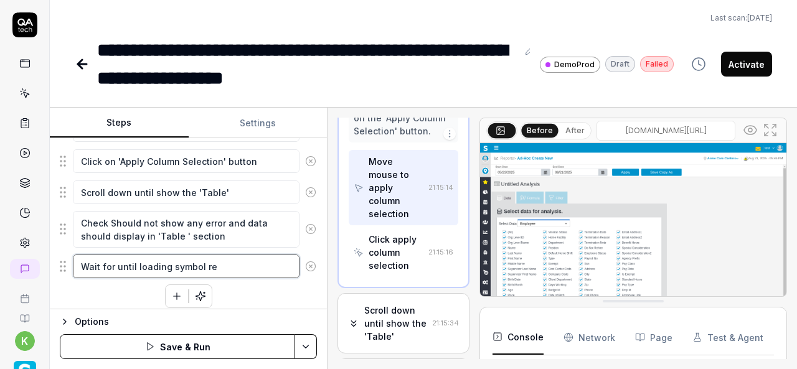
type textarea "Wait for until loading symbol rem"
type textarea "*"
type textarea "Wait for until loading symbol remo"
type textarea "*"
type textarea "Wait for until loading symbol remov"
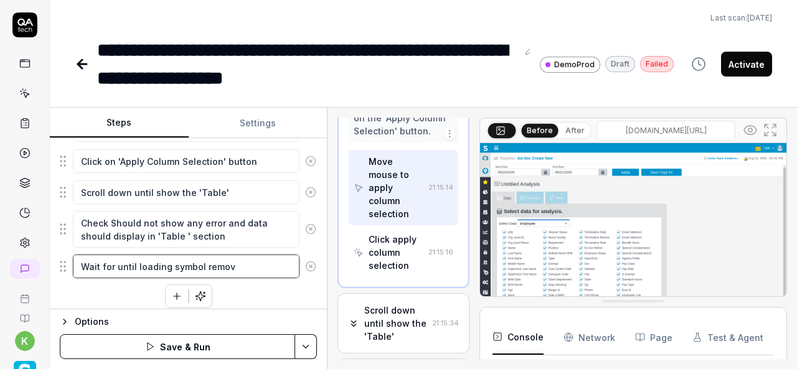
type textarea "*"
type textarea "Wait for until loading symbol remove"
type textarea "*"
type textarea "Wait for until loading symbol removed"
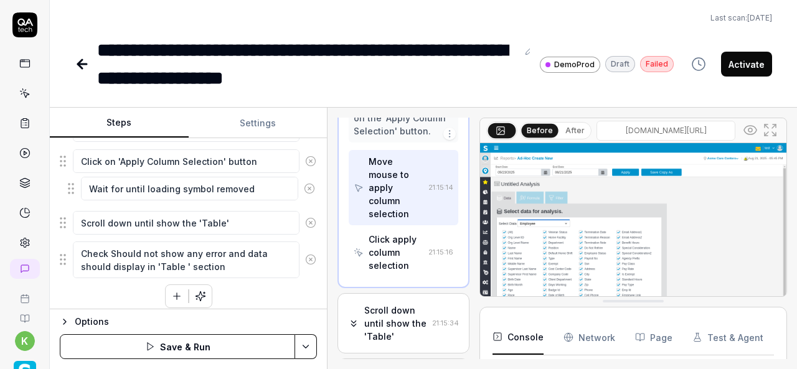
drag, startPoint x: 62, startPoint y: 257, endPoint x: 70, endPoint y: 187, distance: 70.2
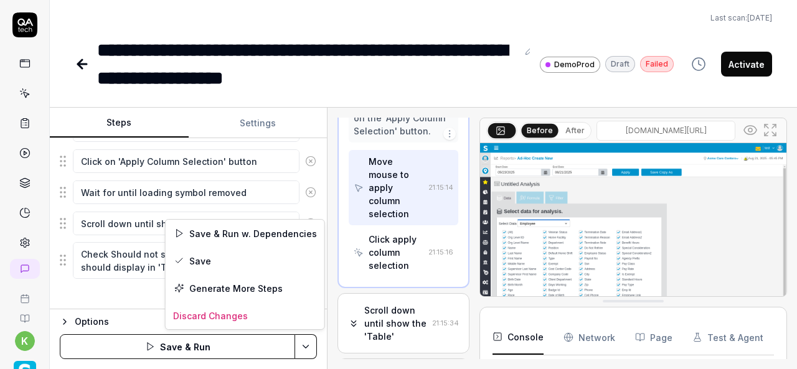
click at [310, 347] on html "**********" at bounding box center [398, 184] width 797 height 369
click at [225, 232] on div "Save & Run w. Dependencies" at bounding box center [245, 233] width 159 height 27
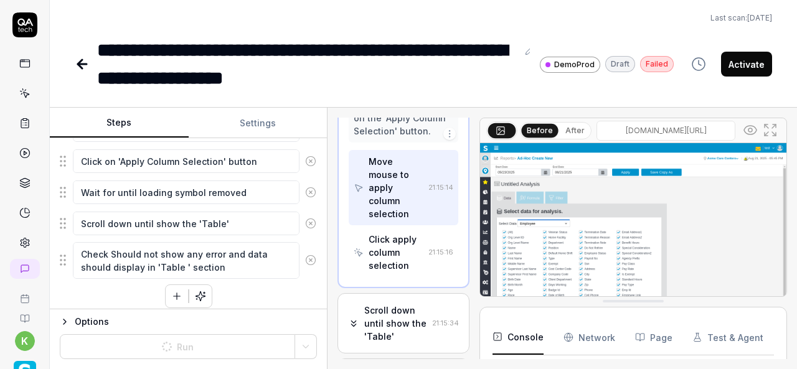
type textarea "*"
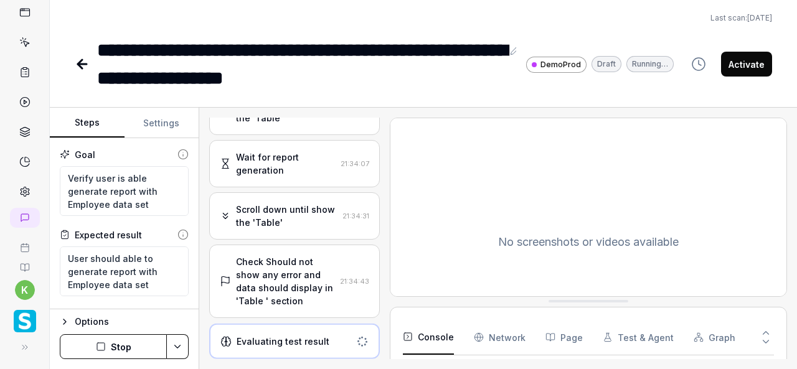
scroll to position [785, 0]
click at [294, 296] on div "Check Should not show any error and data should display in 'Table ' section" at bounding box center [285, 282] width 99 height 52
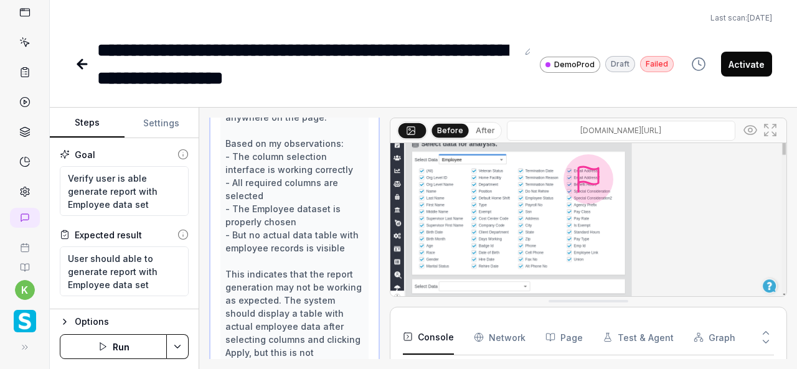
scroll to position [1421, 0]
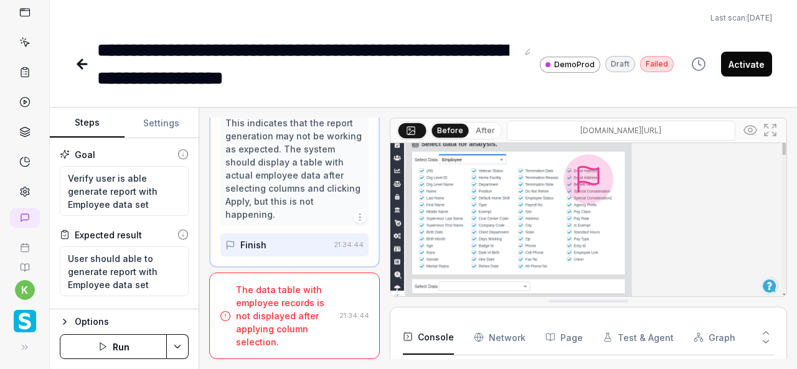
click at [284, 316] on div "The data table with employee records is not displayed after applying column sel…" at bounding box center [285, 315] width 98 height 65
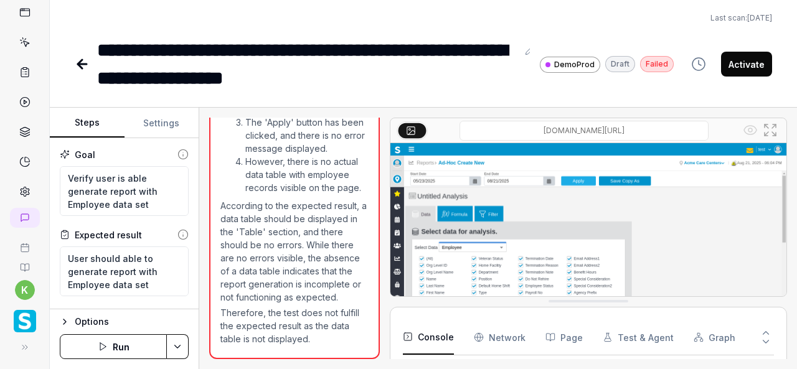
scroll to position [88, 0]
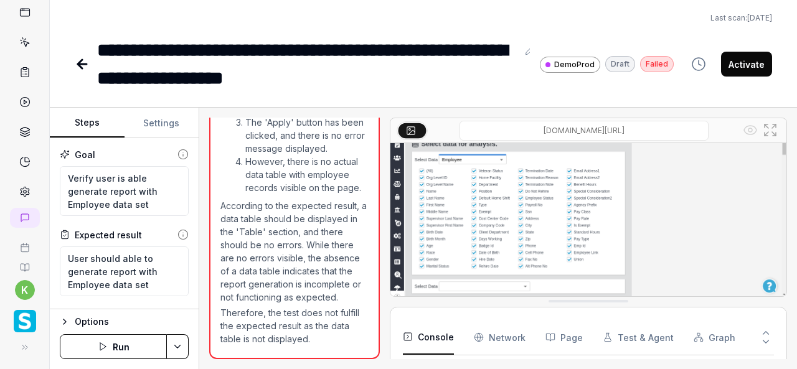
click at [578, 206] on img at bounding box center [588, 179] width 396 height 248
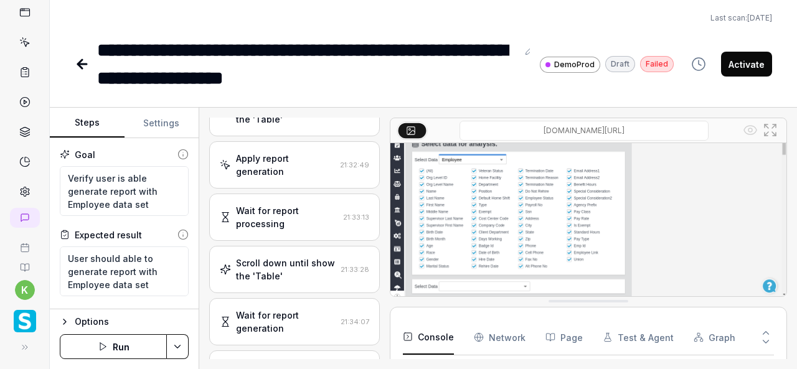
scroll to position [429, 0]
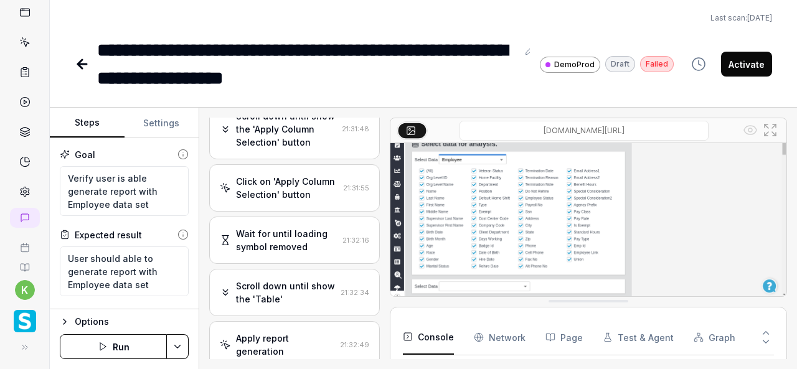
click at [299, 201] on div "Click on 'Apply Column Selection' button" at bounding box center [287, 188] width 102 height 26
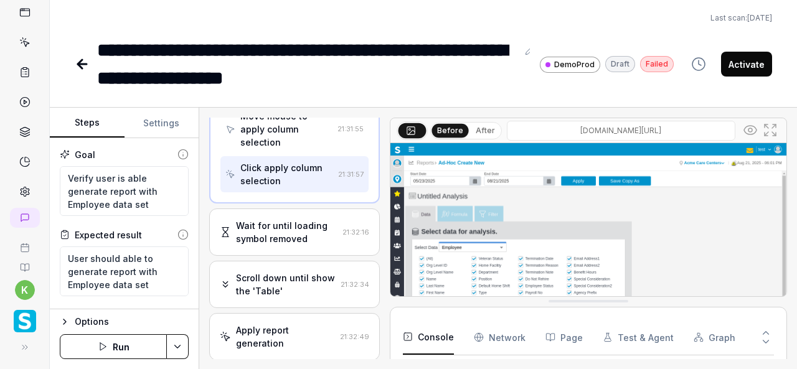
scroll to position [631, 0]
click at [291, 245] on div "Wait for until loading symbol removed" at bounding box center [286, 231] width 101 height 26
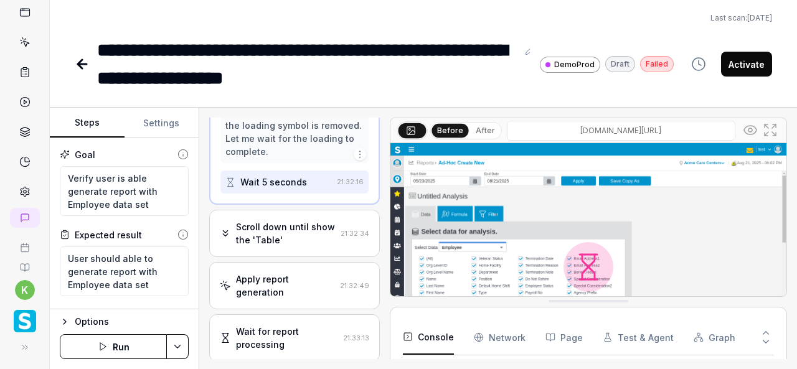
scroll to position [670, 0]
click at [291, 245] on div "Scroll down until show the 'Table'" at bounding box center [286, 232] width 100 height 26
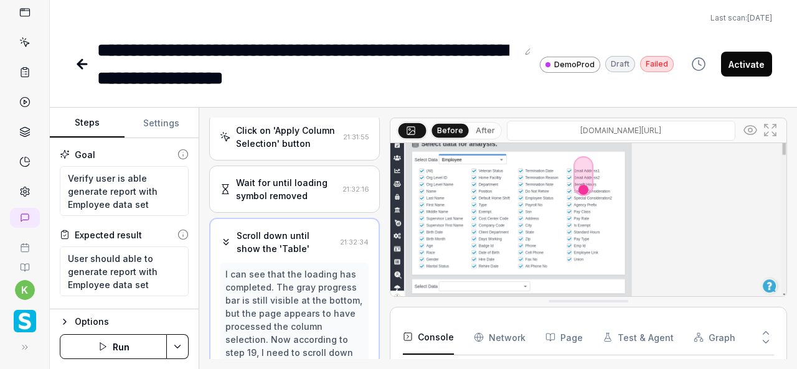
scroll to position [479, 0]
click at [293, 204] on div "Wait for until loading symbol removed" at bounding box center [286, 190] width 101 height 26
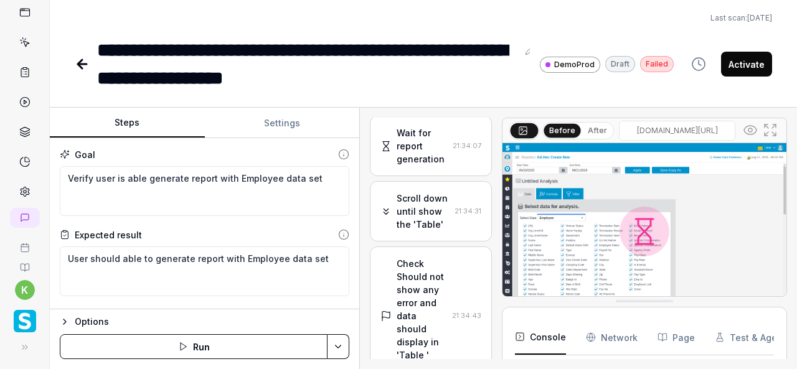
scroll to position [1364, 0]
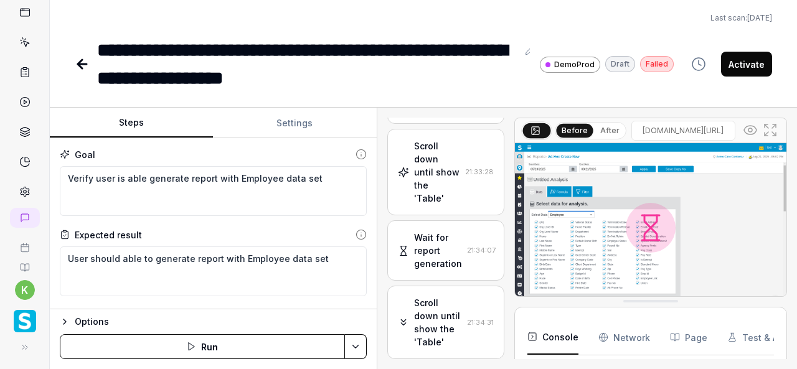
click at [377, 237] on div "Steps Settings Goal Verify user is able generate report with Employee data set …" at bounding box center [423, 238] width 747 height 261
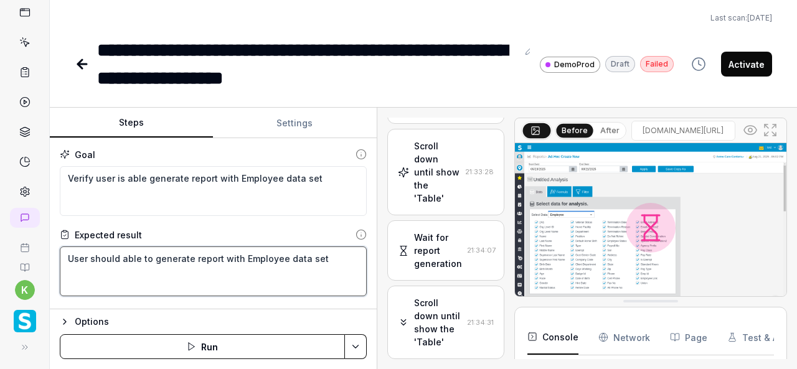
click at [255, 263] on textarea "User should able to generate report with Employee data set" at bounding box center [213, 271] width 307 height 50
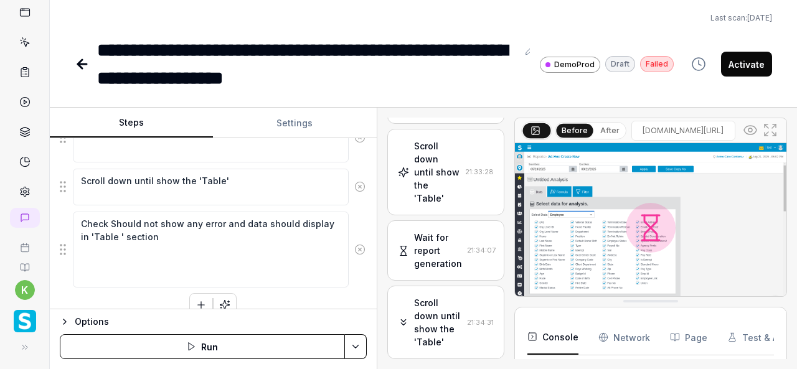
scroll to position [1037, 0]
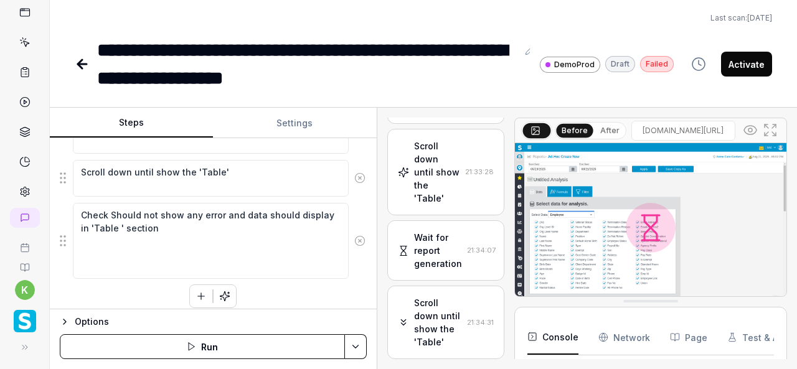
click at [355, 237] on circle at bounding box center [359, 241] width 9 height 9
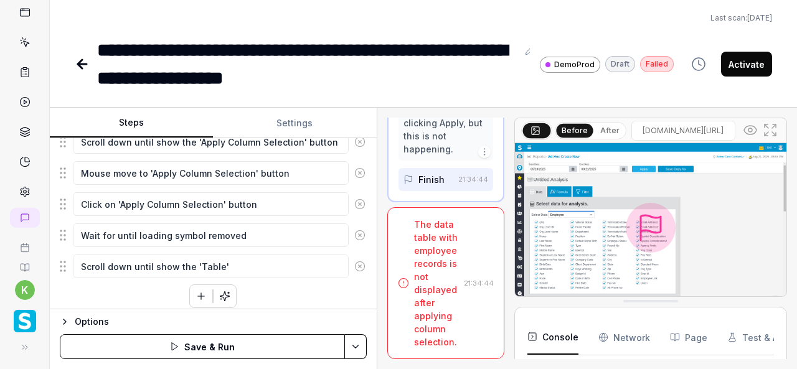
scroll to position [2337, 0]
click at [358, 265] on icon at bounding box center [359, 266] width 3 height 3
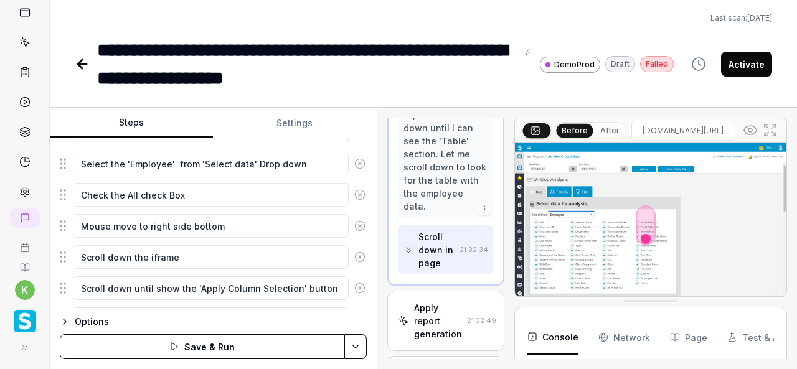
scroll to position [461, 0]
click at [354, 223] on icon at bounding box center [359, 226] width 11 height 11
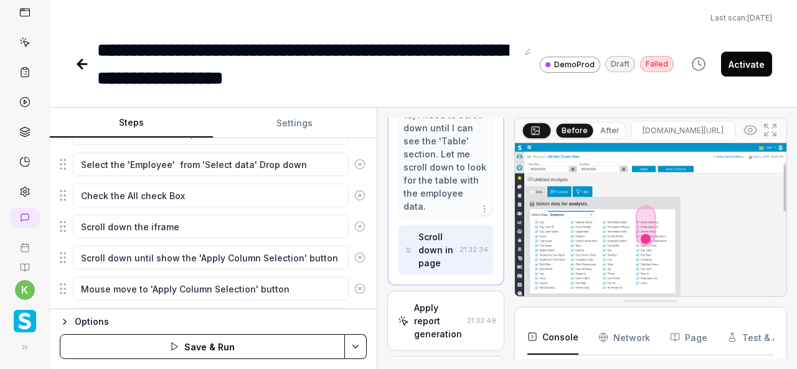
click at [354, 221] on icon at bounding box center [359, 226] width 11 height 11
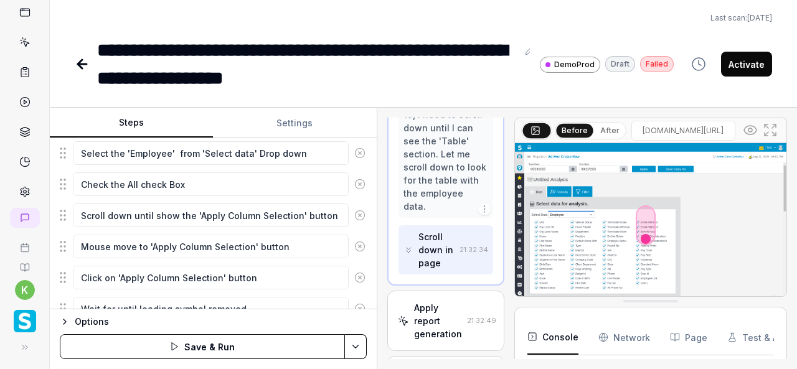
scroll to position [466, 0]
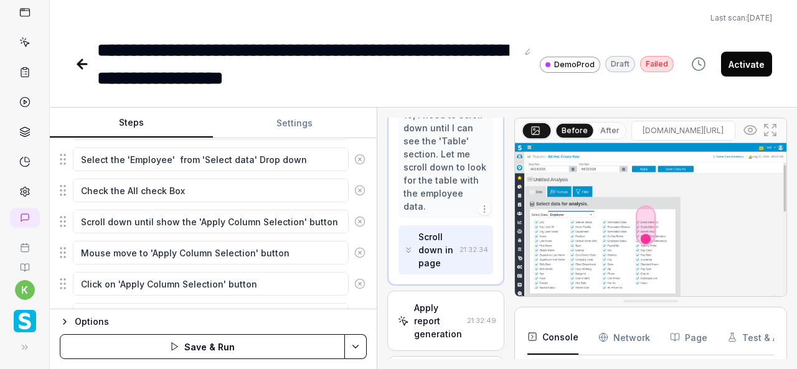
click at [354, 218] on icon at bounding box center [359, 221] width 11 height 11
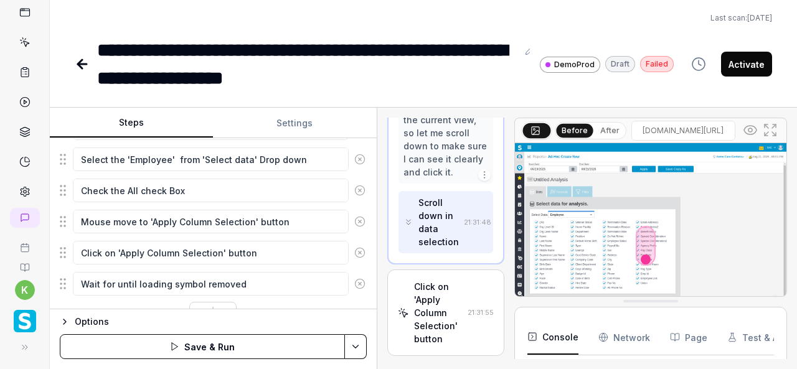
scroll to position [929, 0]
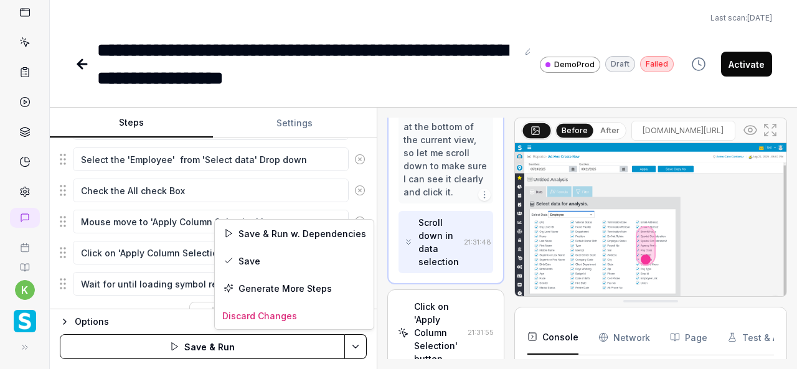
click at [359, 350] on html "**********" at bounding box center [398, 184] width 797 height 369
click at [258, 256] on div "Save" at bounding box center [294, 260] width 159 height 27
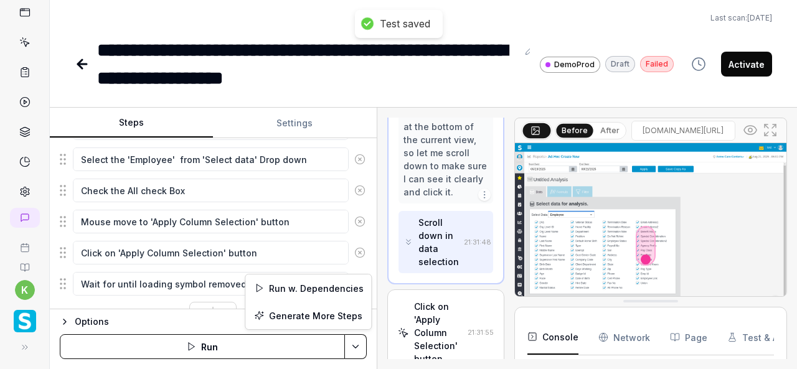
click at [355, 345] on html "**********" at bounding box center [398, 184] width 797 height 369
click at [277, 287] on div "Run w. Dependencies" at bounding box center [308, 287] width 126 height 27
type textarea "*"
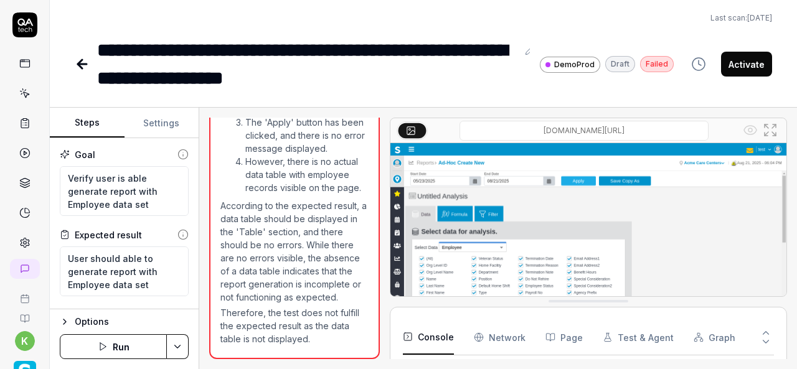
scroll to position [1280, 0]
click at [561, 16] on div "Last scan: [DATE]" at bounding box center [423, 17] width 697 height 11
click at [178, 350] on html "**********" at bounding box center [398, 184] width 797 height 369
click at [120, 285] on div "Run w. Dependencies" at bounding box center [130, 287] width 126 height 27
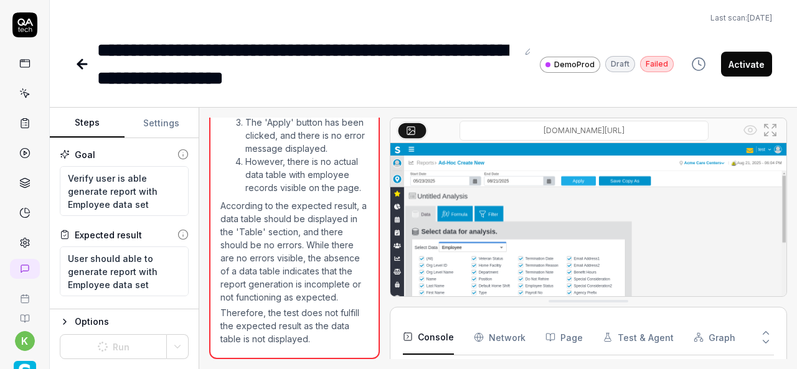
type textarea "*"
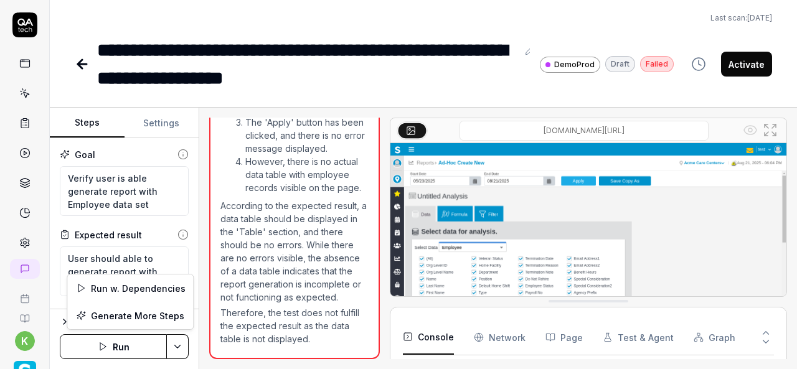
click at [182, 347] on html "**********" at bounding box center [398, 184] width 797 height 369
click at [139, 285] on div "Run w. Dependencies" at bounding box center [130, 287] width 126 height 27
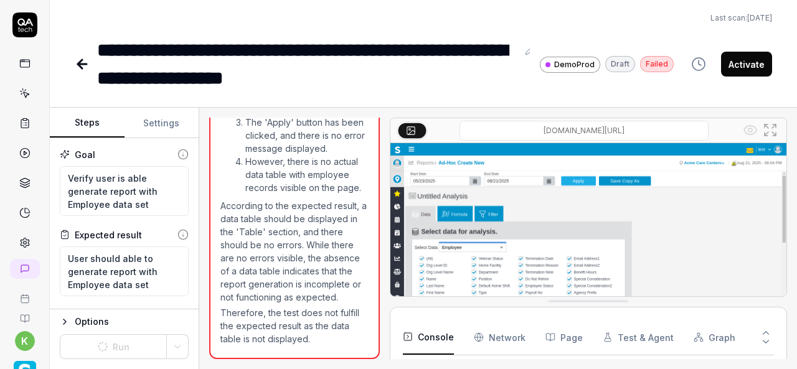
scroll to position [4273, 0]
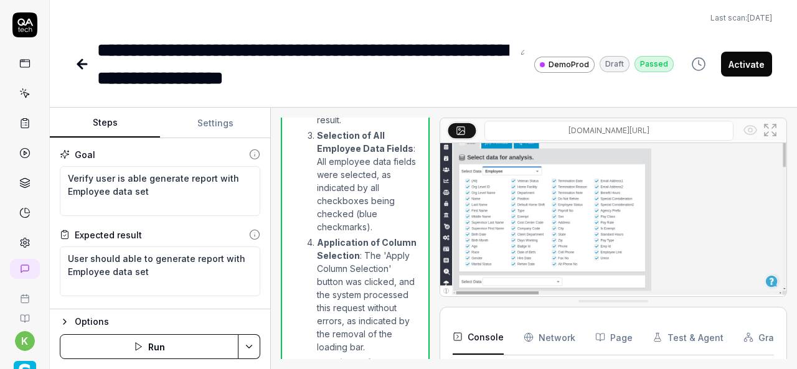
scroll to position [49, 0]
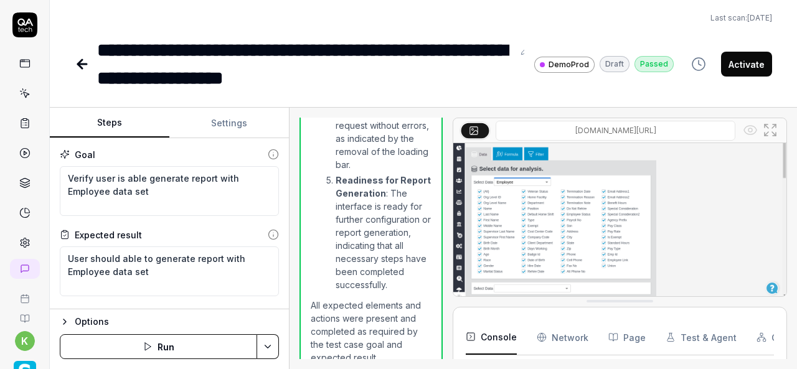
click at [291, 307] on div "Steps Settings Goal Verify user is able generate report with Employee data set …" at bounding box center [423, 238] width 747 height 261
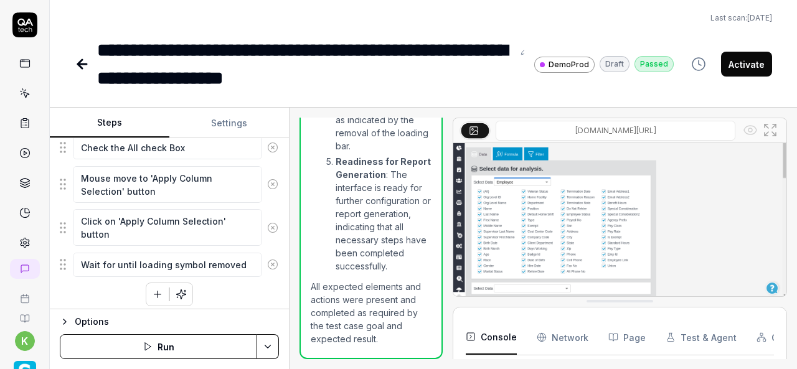
scroll to position [1424, 0]
click at [153, 293] on icon "button" at bounding box center [157, 294] width 11 height 11
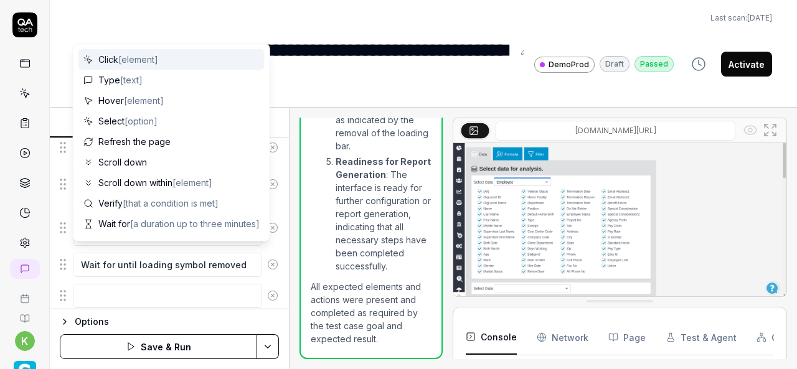
scroll to position [564, 0]
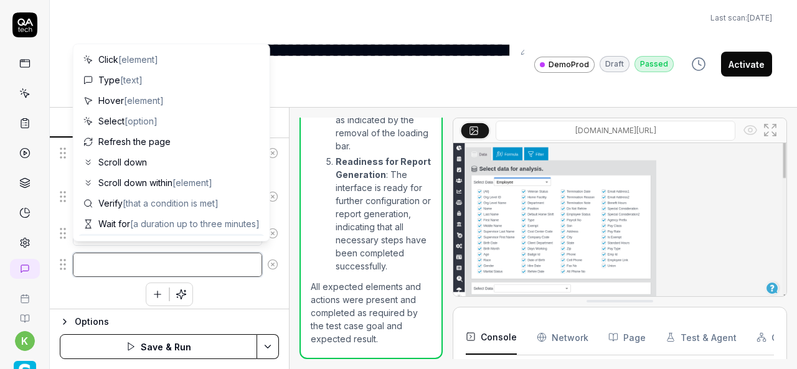
click at [200, 260] on textarea at bounding box center [167, 265] width 189 height 24
click at [589, 261] on img at bounding box center [619, 199] width 333 height 208
click at [211, 261] on textarea at bounding box center [167, 265] width 189 height 24
type textarea "*"
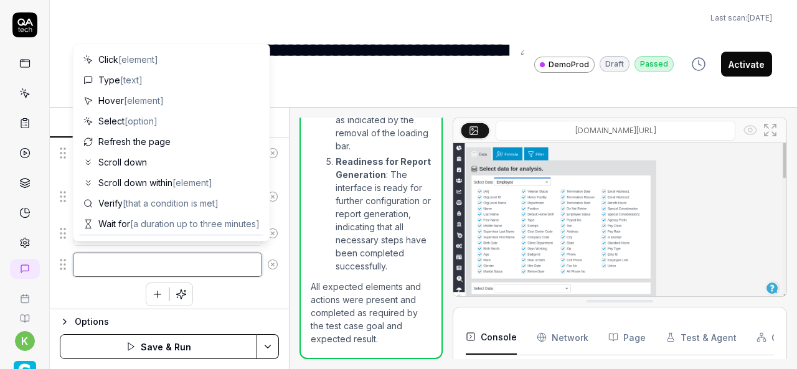
type textarea "C"
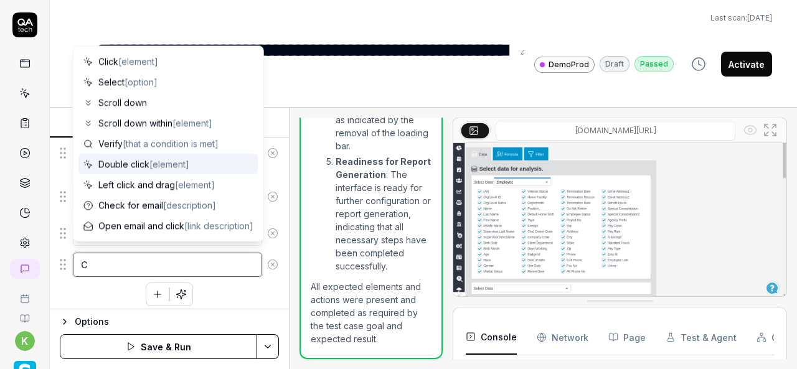
type textarea "*"
type textarea "Ch"
type textarea "*"
type textarea "Che"
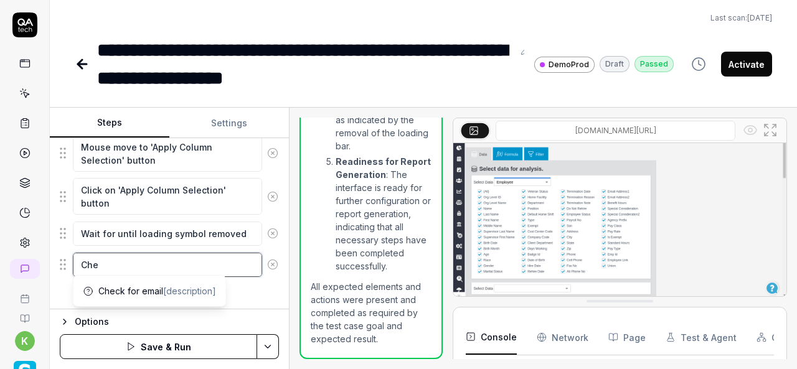
type textarea "*"
type textarea "Chec"
type textarea "*"
type textarea "Check"
type textarea "*"
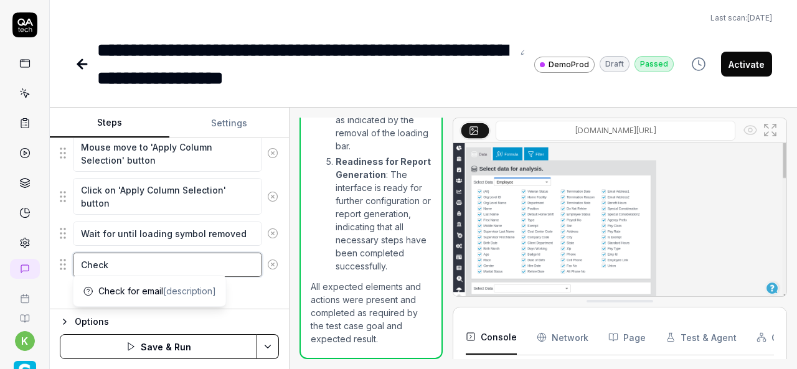
type textarea "Check"
type textarea "*"
type textarea "Check t"
type textarea "*"
type textarea "Check th"
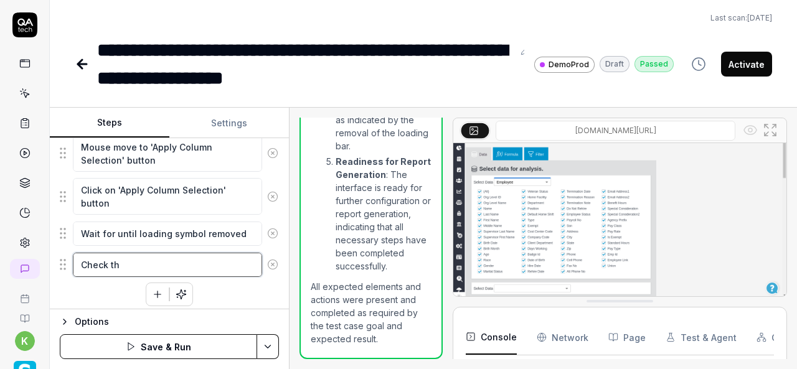
type textarea "*"
type textarea "Check the"
type textarea "*"
type textarea "Check the"
type textarea "*"
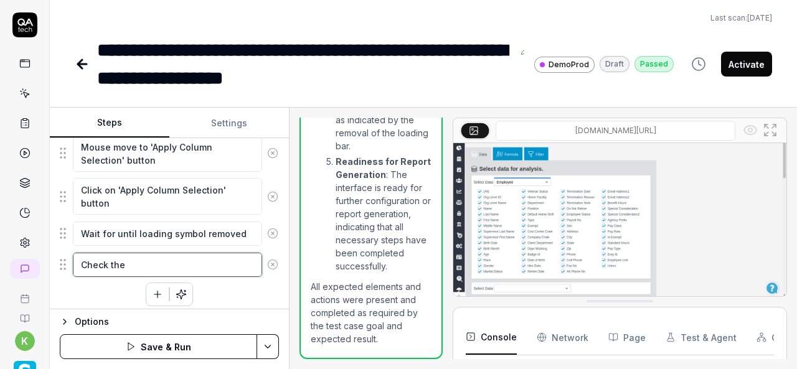
type textarea "Check the"
type textarea "*"
type textarea "Check t"
type textarea "*"
type textarea "Check"
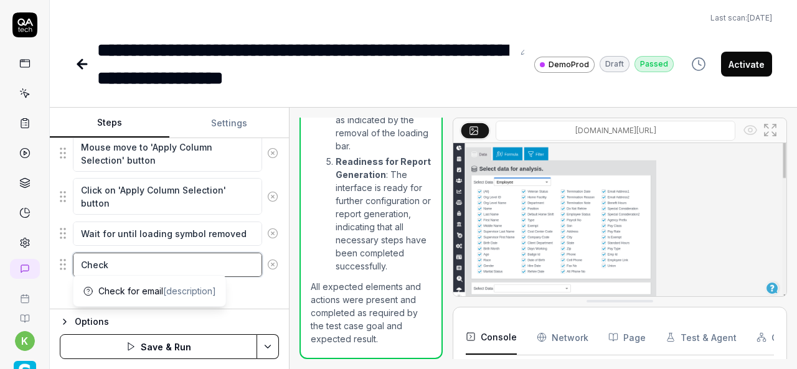
type textarea "*"
type textarea "Check"
type textarea "*"
type textarea "Chec"
type textarea "*"
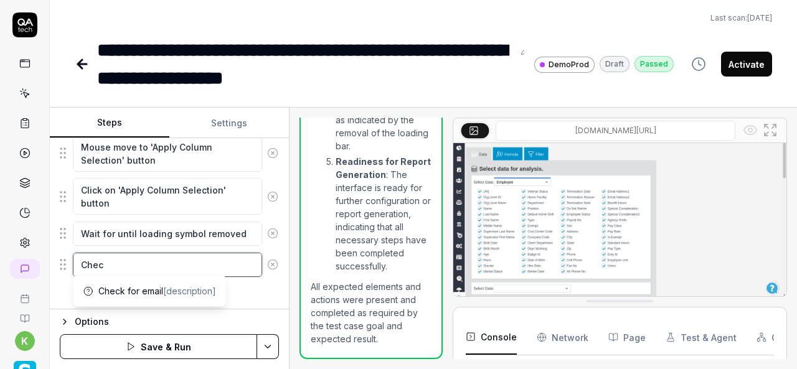
type textarea "Che"
type textarea "*"
type textarea "Ch"
type textarea "*"
type textarea "C"
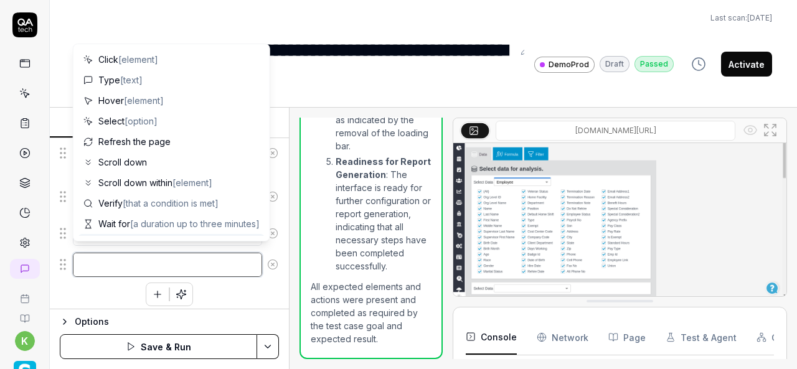
type textarea "*"
type textarea "G"
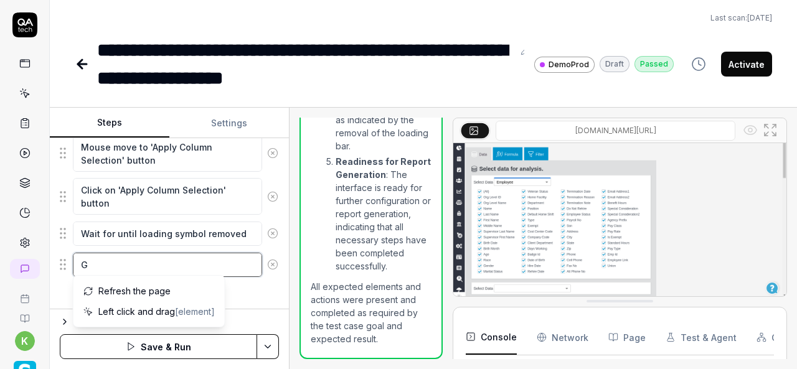
type textarea "*"
type textarea "Ge"
type textarea "*"
type textarea "Gen"
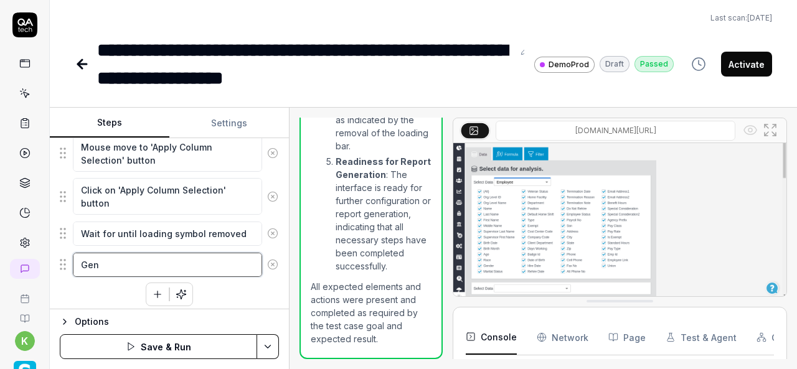
type textarea "*"
type textarea "Genr"
type textarea "*"
type textarea "Genra"
type textarea "*"
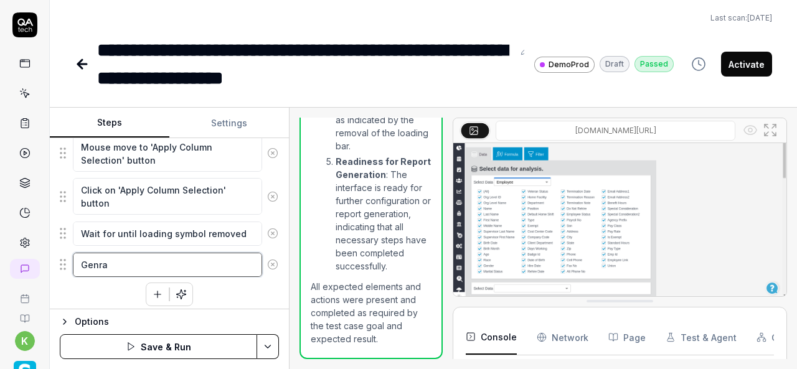
type textarea "Genrat"
type textarea "*"
type textarea "Genrate"
type textarea "*"
type textarea "Genrate"
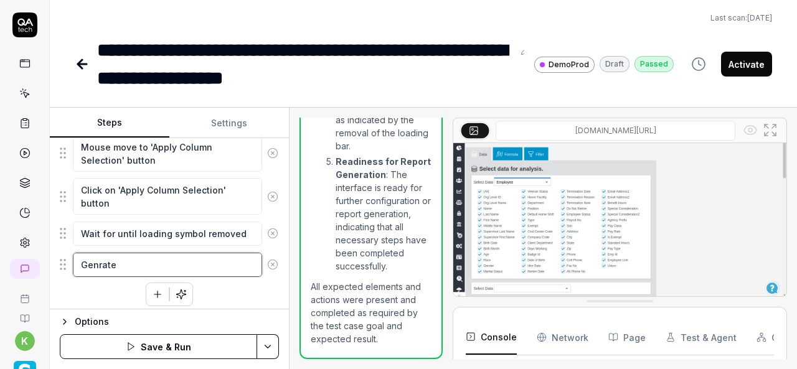
type textarea "*"
type textarea "Genrate t"
type textarea "*"
type textarea "Genrate th"
type textarea "*"
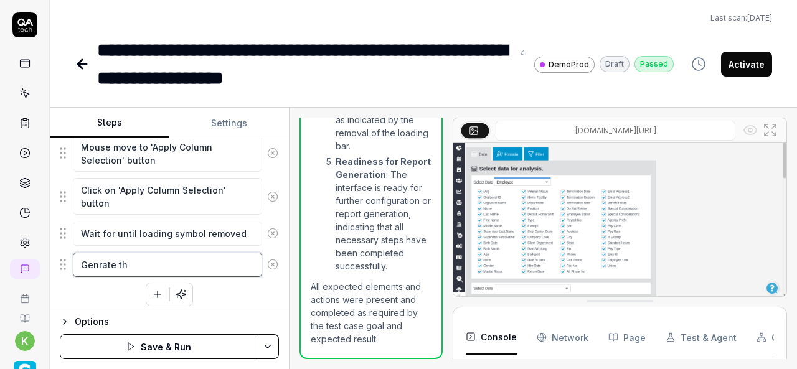
type textarea "Genrate the"
type textarea "*"
type textarea "Genrate the"
type textarea "*"
type textarea "Genrate the"
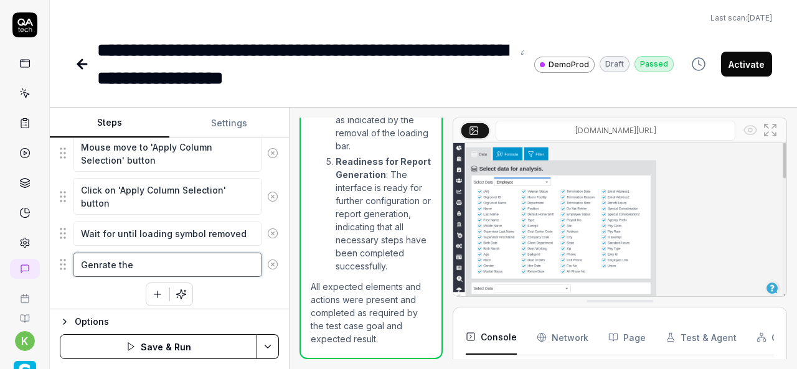
type textarea "*"
type textarea "Genrate th"
type textarea "*"
type textarea "Genrate t"
type textarea "*"
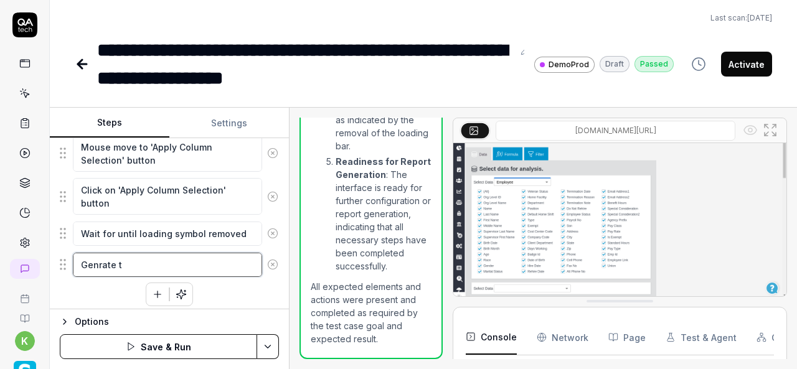
type textarea "Genrate"
type textarea "*"
type textarea "Genrate"
type textarea "*"
type textarea "Genrat"
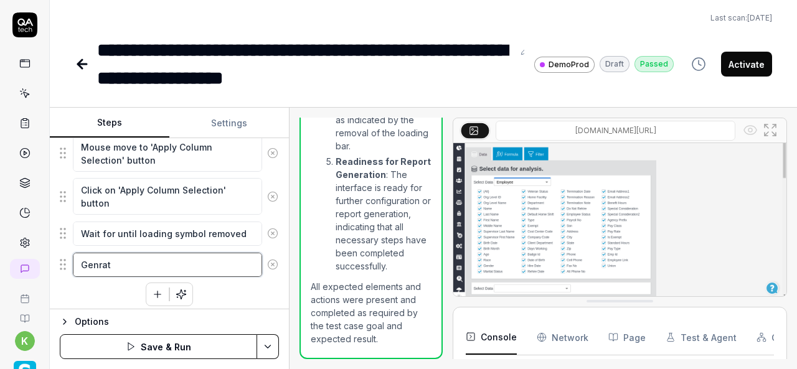
type textarea "*"
type textarea "Genra"
type textarea "*"
type textarea "Gen"
type textarea "*"
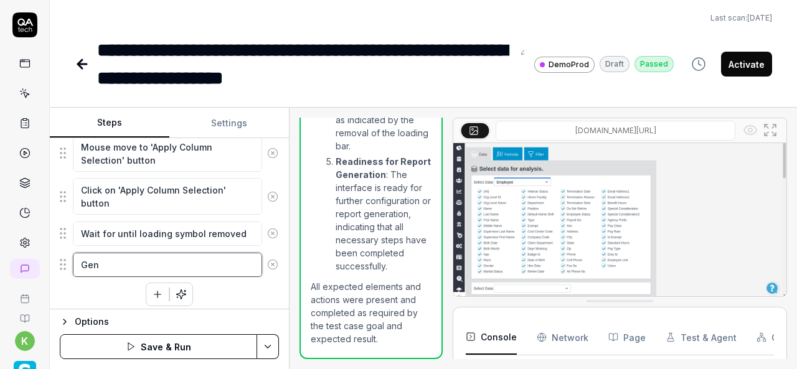
type textarea "Ge"
type textarea "*"
type textarea "G"
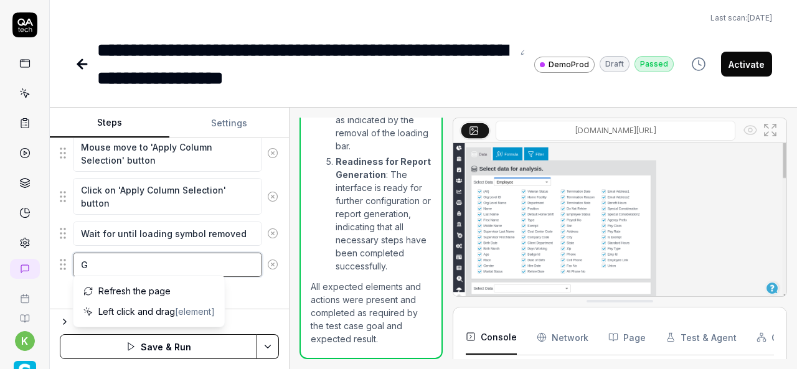
type textarea "*"
type textarea "Ge"
type textarea "*"
type textarea "Gen"
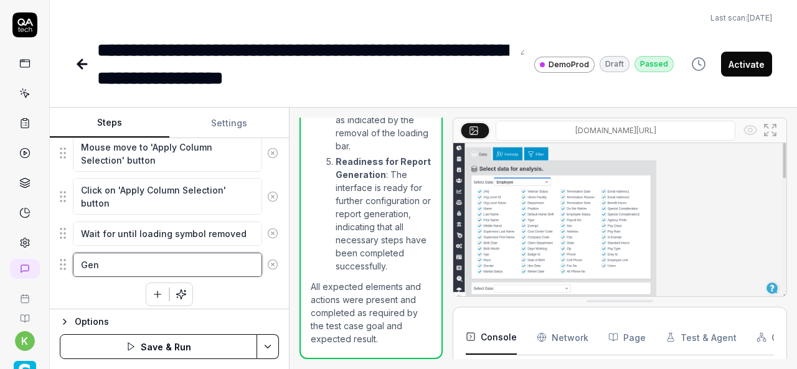
type textarea "*"
type textarea "Genr"
type textarea "*"
type textarea "Genra"
type textarea "*"
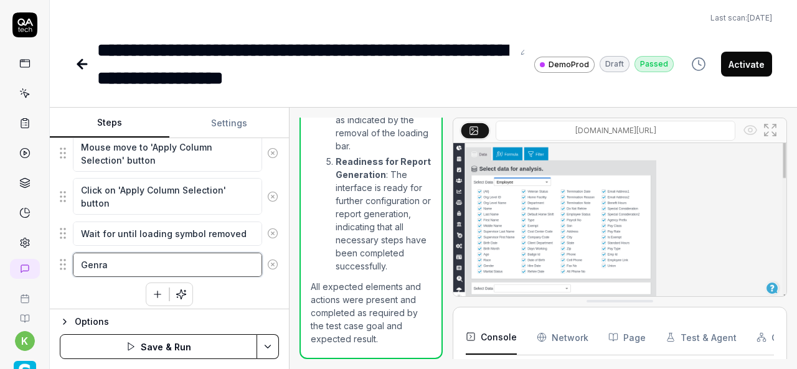
type textarea "Genrat"
type textarea "*"
type textarea "Genrate"
type textarea "*"
type textarea "Genrate"
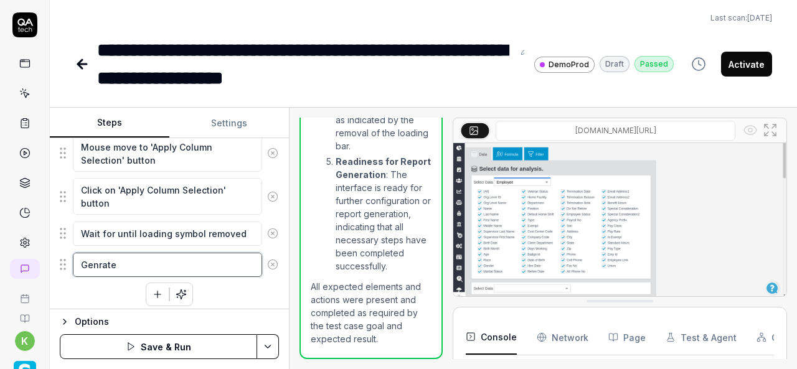
type textarea "*"
type textarea "Genrate t"
type textarea "*"
type textarea "Genrate th"
type textarea "*"
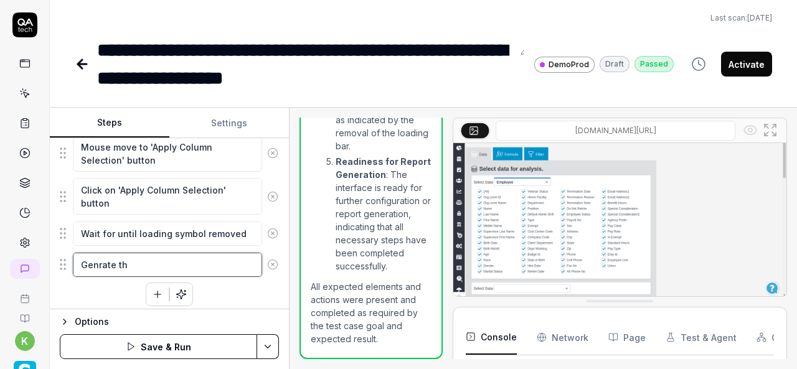
type textarea "Genrate the"
type textarea "*"
type textarea "Genrate the"
type textarea "*"
type textarea "Genrate the"
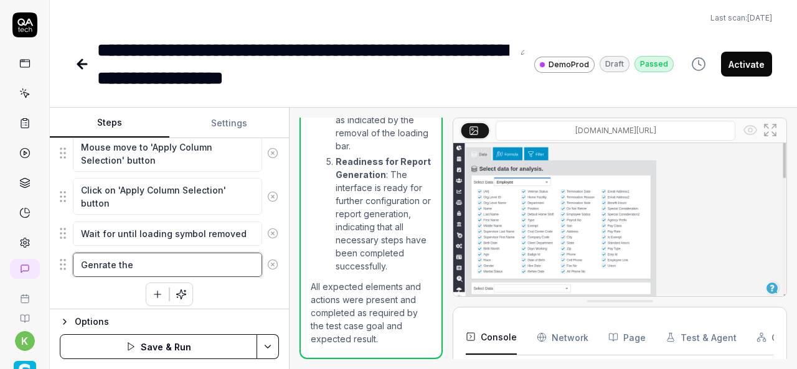
type textarea "*"
type textarea "Genrate th"
type textarea "*"
type textarea "Genrate t"
type textarea "*"
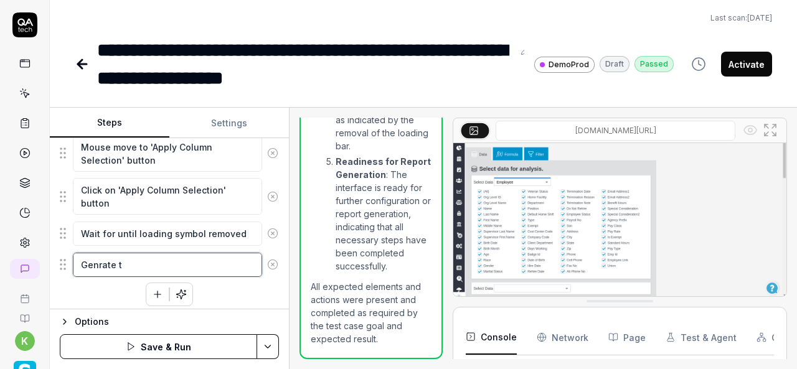
type textarea "Genrate"
type textarea "*"
type textarea "Genrate"
type textarea "*"
type textarea "Genrat"
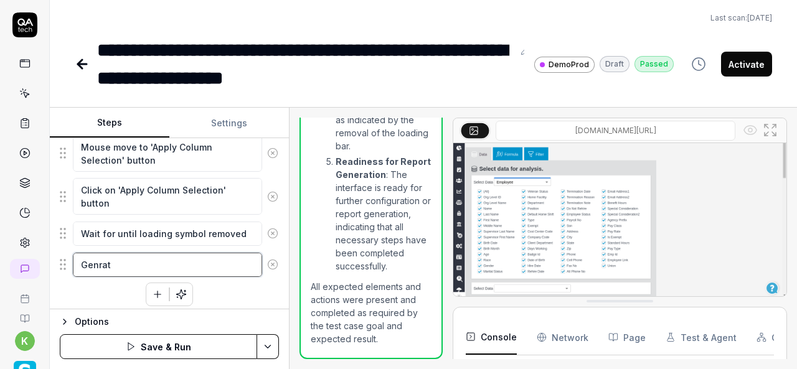
type textarea "*"
type textarea "Genra"
type textarea "*"
type textarea "Genr"
type textarea "*"
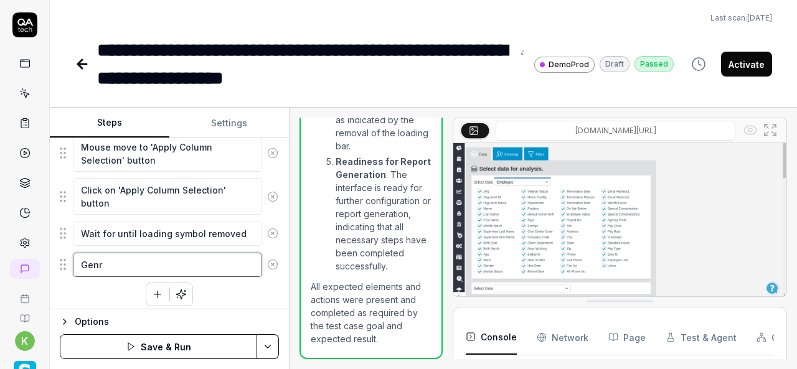
type textarea "Gen"
type textarea "*"
type textarea "Genr"
type textarea "*"
type textarea "Genra"
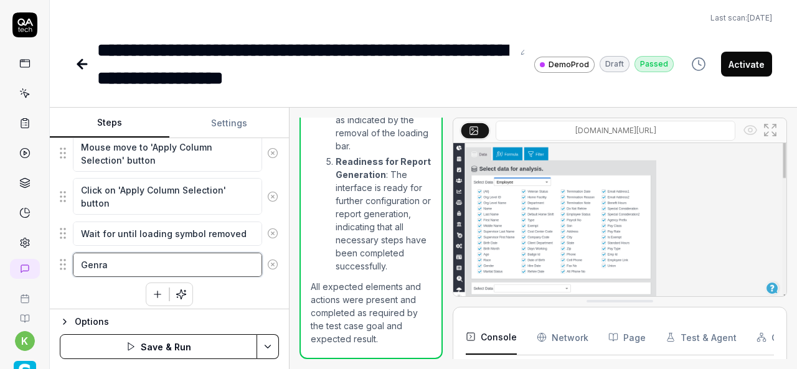
type textarea "*"
type textarea "Genrat"
type textarea "*"
type textarea "Genrate"
type textarea "*"
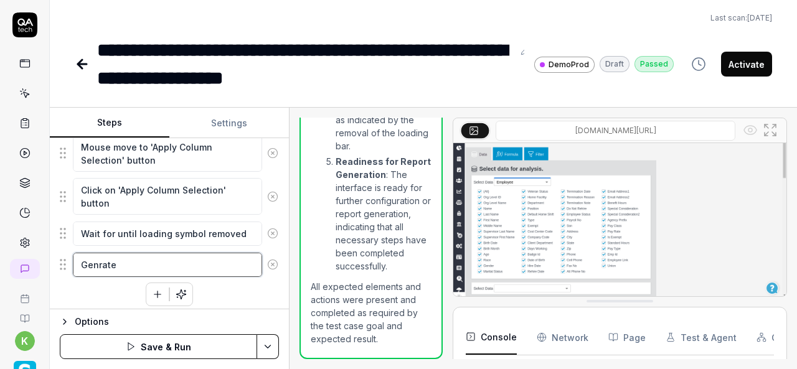
type textarea "Genrate"
click at [97, 258] on textarea "Genrate" at bounding box center [167, 265] width 189 height 24
type textarea "*"
click at [106, 258] on textarea "Generate" at bounding box center [167, 265] width 189 height 24
drag, startPoint x: 106, startPoint y: 258, endPoint x: 87, endPoint y: 261, distance: 18.8
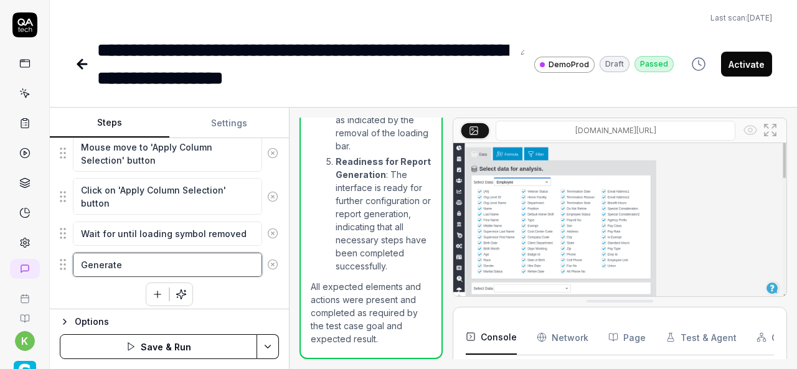
click at [87, 261] on textarea "Generate" at bounding box center [167, 265] width 189 height 24
type textarea "Generate"
click at [140, 259] on textarea "Generate" at bounding box center [167, 265] width 189 height 24
type textarea "*"
type textarea "Generate r"
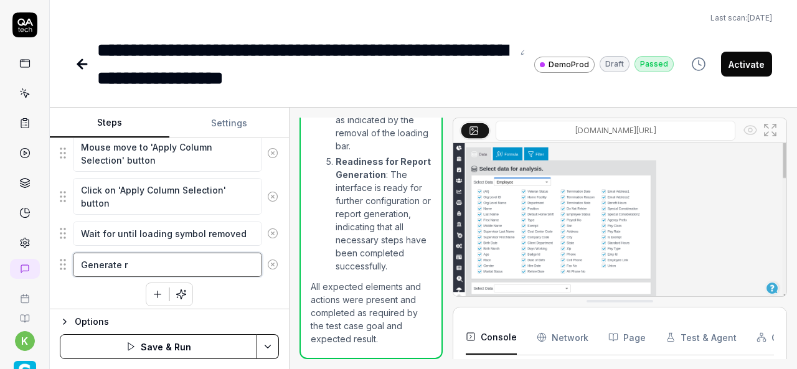
type textarea "*"
type textarea "Generate re"
type textarea "*"
type textarea "Generate rep"
type textarea "*"
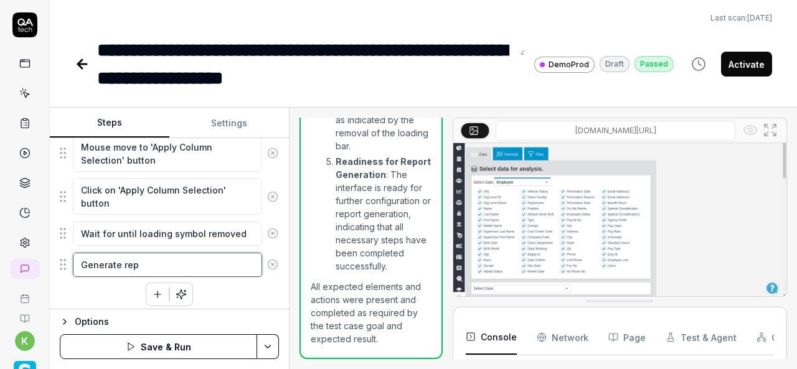
type textarea "Generate repo"
type textarea "*"
type textarea "Generate repor"
type textarea "*"
type textarea "Generate report"
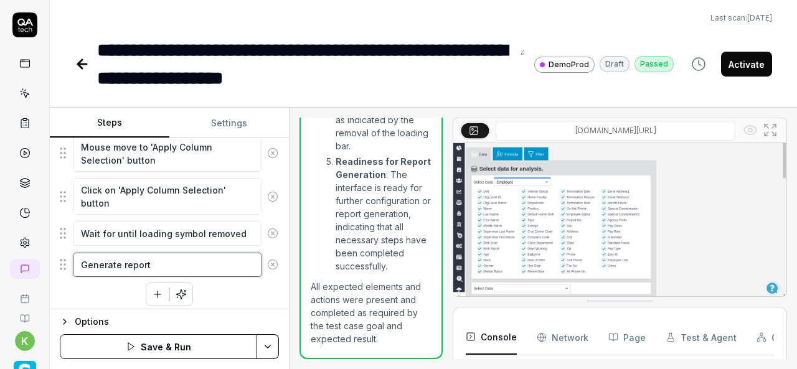
type textarea "*"
type textarea "Generate report"
type textarea "*"
type textarea "Generate report i"
type textarea "*"
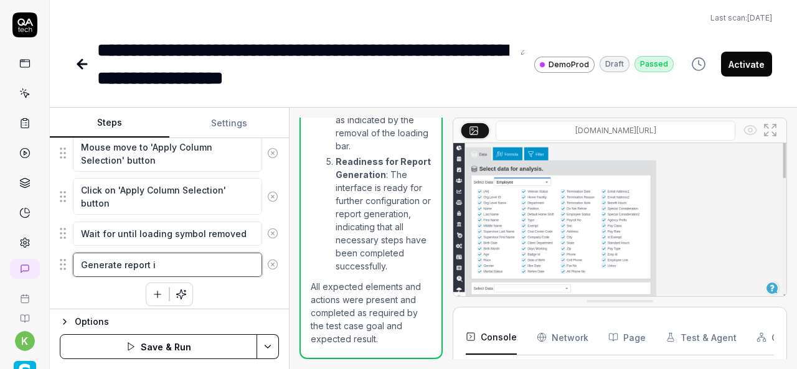
type textarea "Generate report in"
type textarea "*"
type textarea "Generate report in"
type textarea "*"
type textarea "Generate report in t"
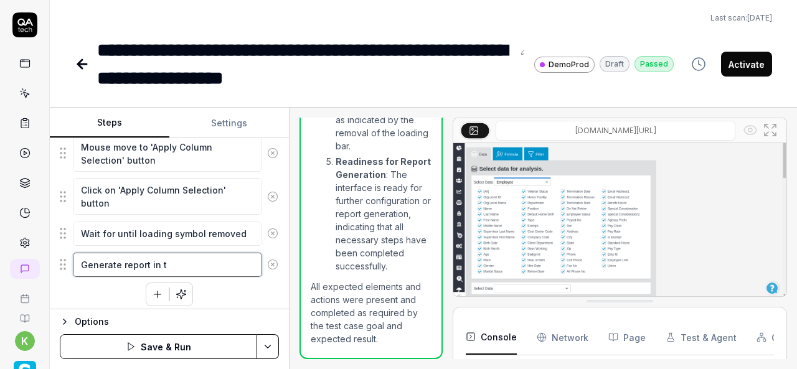
type textarea "*"
type textarea "Generate report in ta"
type textarea "*"
type textarea "Generate report in tab"
type textarea "*"
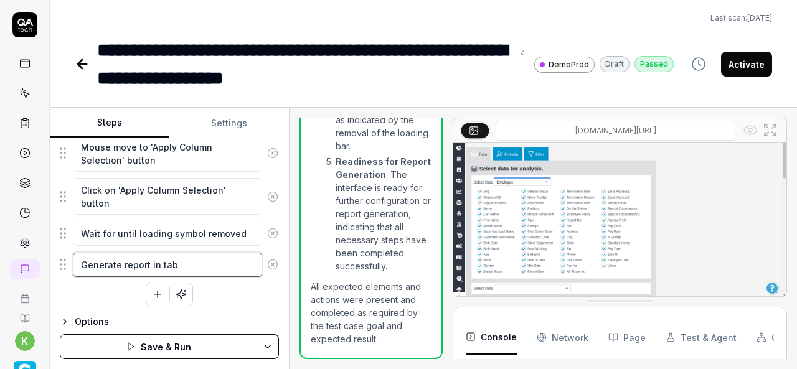
type textarea "Generate report in tabl"
type textarea "*"
type textarea "Generate report in table"
type textarea "*"
type textarea "Generate report in table"
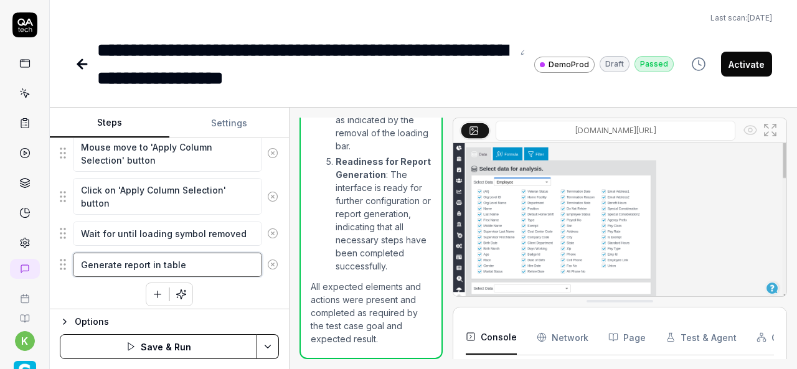
type textarea "*"
type textarea "Generate report in table"
type textarea "*"
type textarea "Generate report in tabl"
type textarea "*"
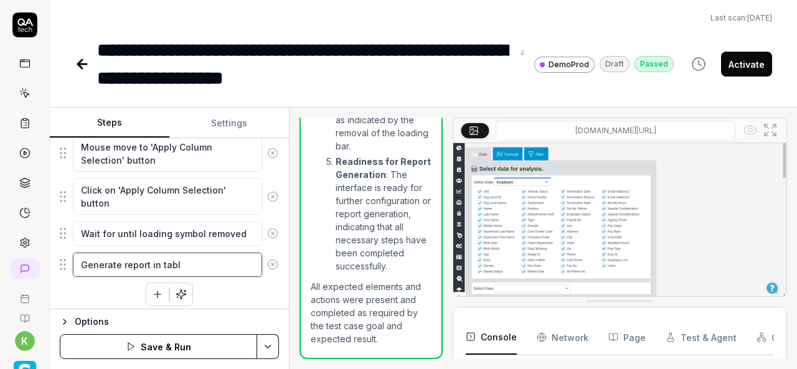
type textarea "Generate report in tab"
type textarea "*"
type textarea "Generate report in ta"
type textarea "*"
type textarea "Generate report in t"
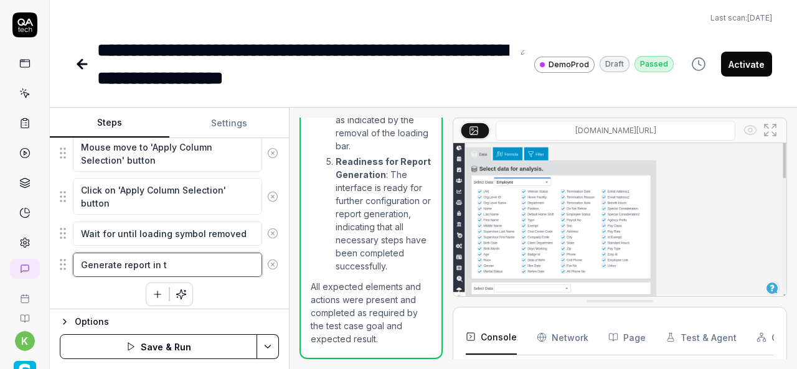
type textarea "*"
type textarea "Generate report in"
type textarea "*"
type textarea "Generate report in T"
type textarea "*"
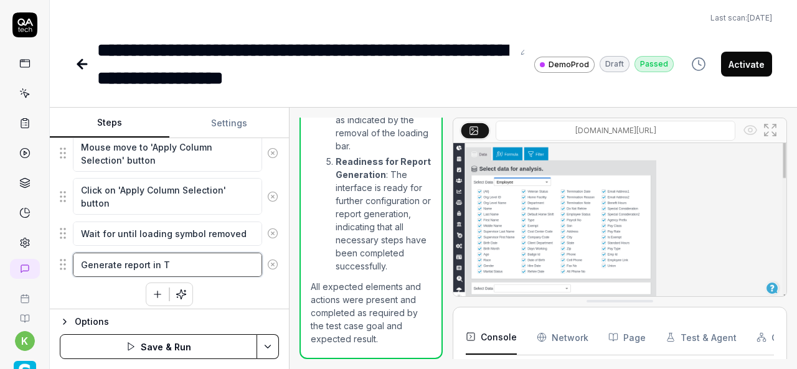
type textarea "Generate report in Ta"
type textarea "*"
type textarea "Generate report in Tab"
type textarea "*"
type textarea "Generate report in Tabl"
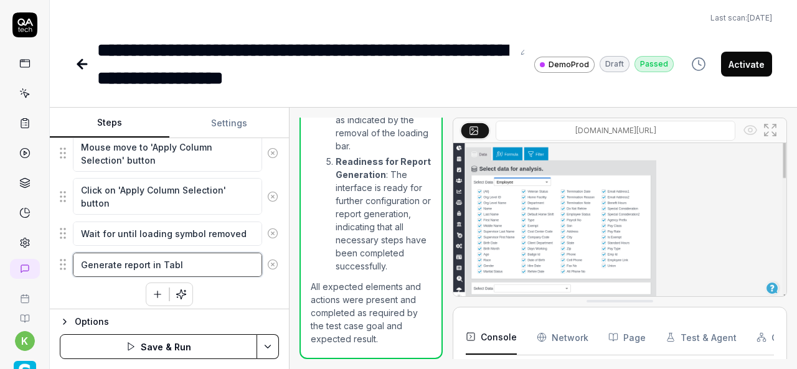
type textarea "*"
type textarea "Generate report in Table"
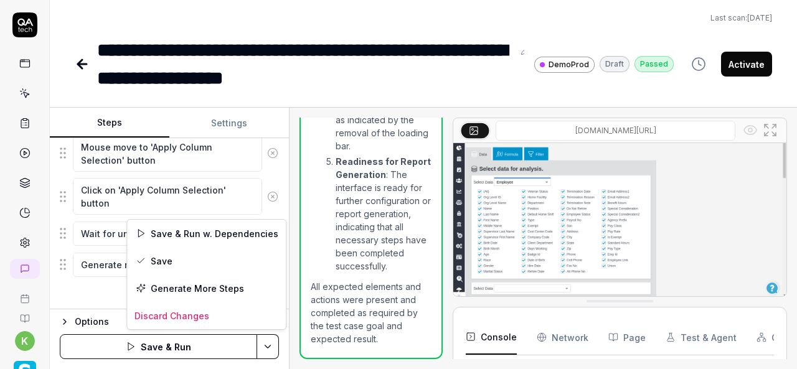
click at [266, 348] on html "**********" at bounding box center [398, 184] width 797 height 369
click at [181, 232] on div "Save & Run w. Dependencies" at bounding box center [206, 233] width 159 height 27
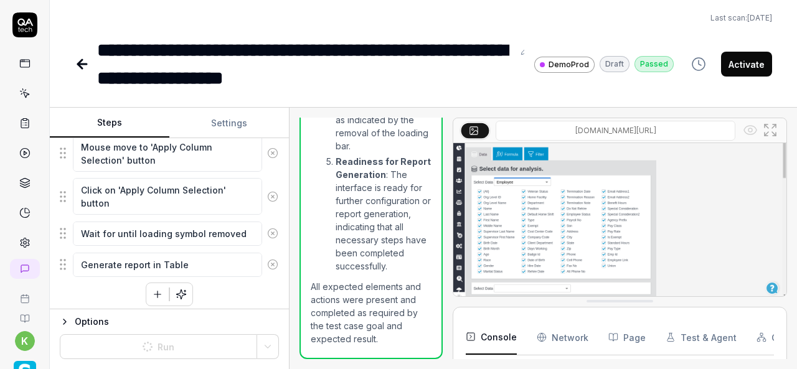
type textarea "*"
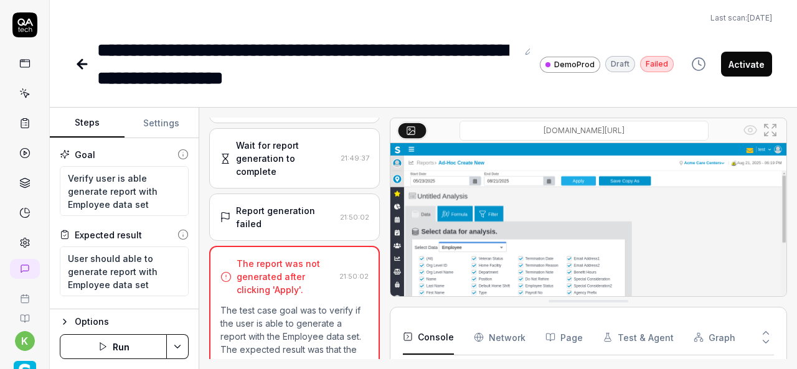
scroll to position [675, 0]
click at [298, 204] on div "Report generation failed" at bounding box center [285, 217] width 99 height 26
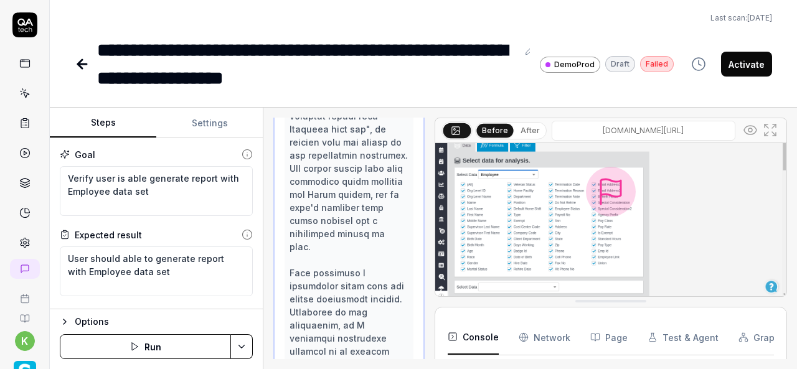
scroll to position [59, 0]
click at [266, 257] on div "Steps Settings Goal Verify user is able generate report with Employee data set …" at bounding box center [423, 238] width 747 height 261
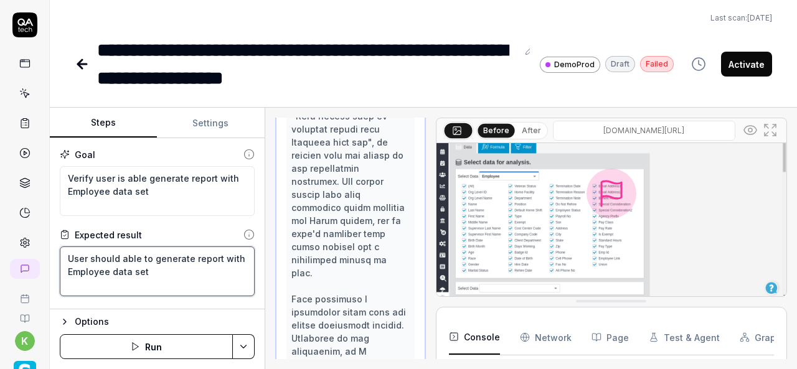
click at [83, 284] on textarea "User should able to generate report with Employee data set" at bounding box center [157, 271] width 195 height 50
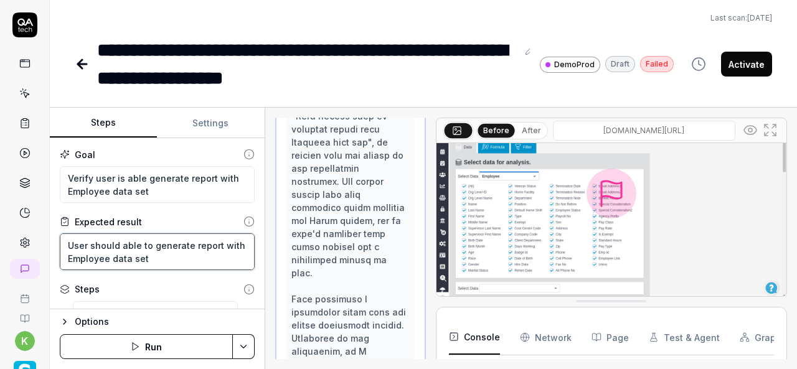
scroll to position [4313, 0]
type textarea "*"
